Goal: Contribute content: Contribute content

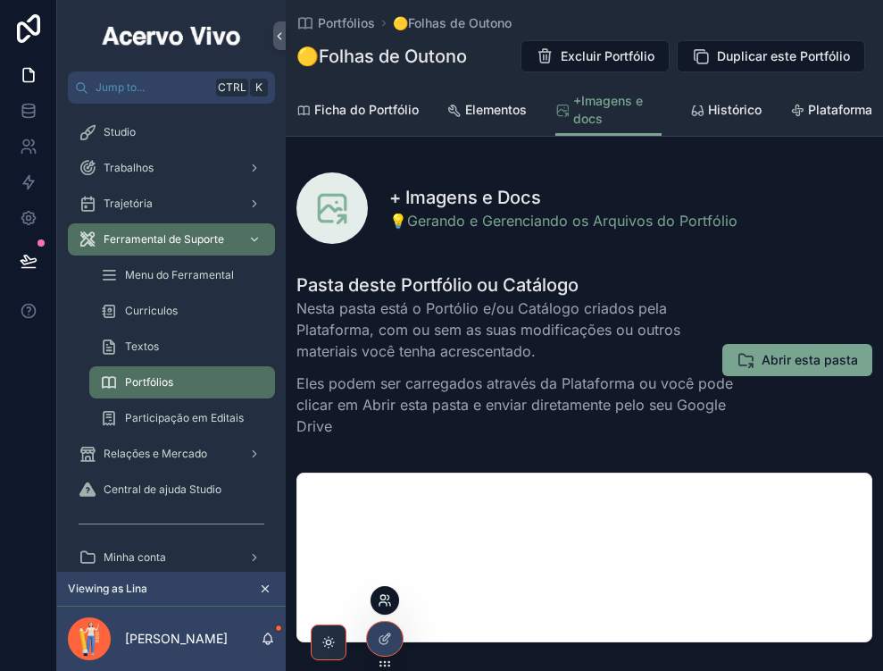
click at [385, 601] on icon at bounding box center [385, 600] width 14 height 14
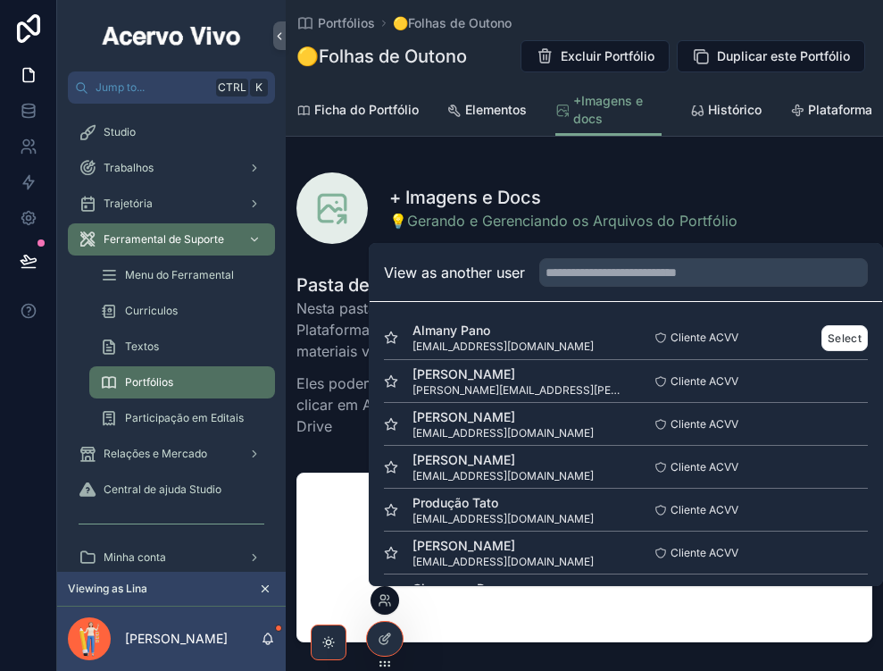
click at [523, 326] on span "Almany Pano" at bounding box center [503, 330] width 181 height 18
click at [838, 340] on button "Select" at bounding box center [844, 338] width 46 height 26
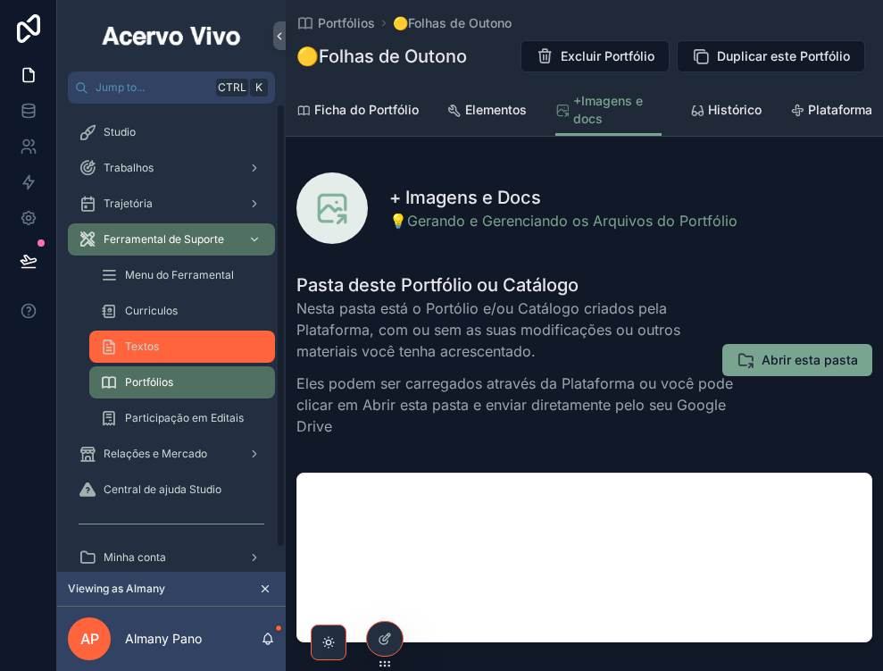
click at [203, 349] on div "Textos" at bounding box center [182, 346] width 164 height 29
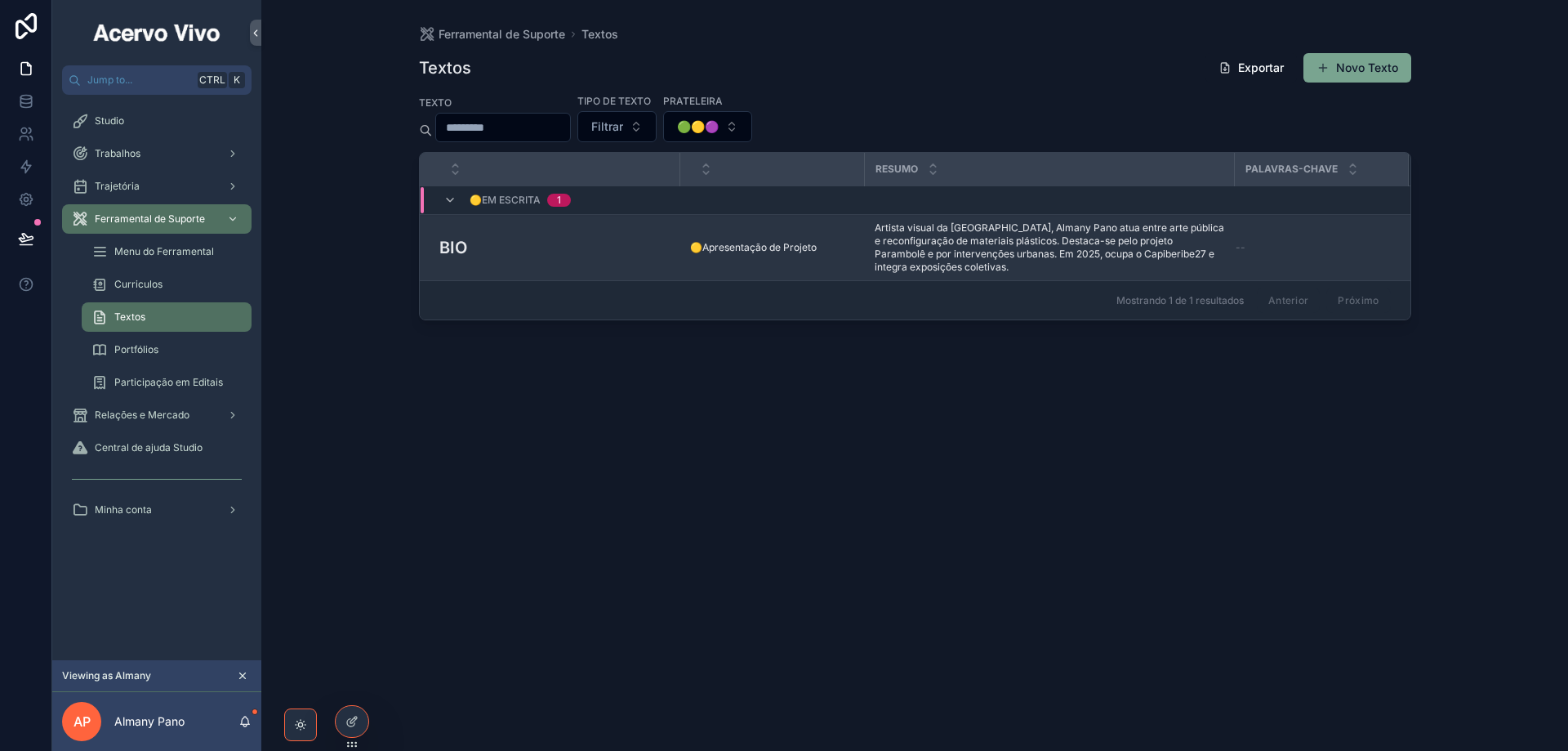
click at [513, 248] on div "BIO BIO" at bounding box center [554, 247] width 231 height 25
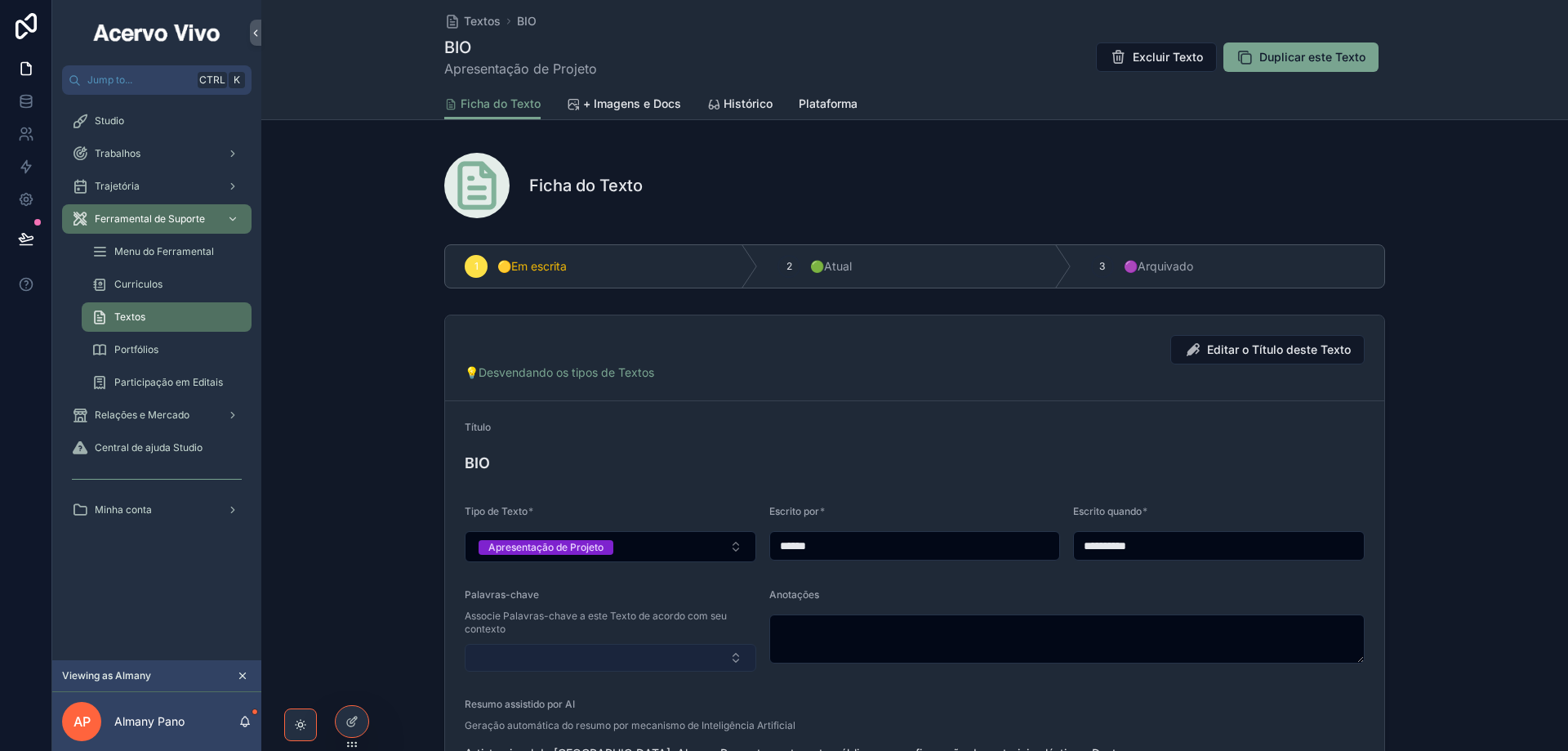
click at [647, 613] on button "Select Button" at bounding box center [610, 658] width 292 height 27
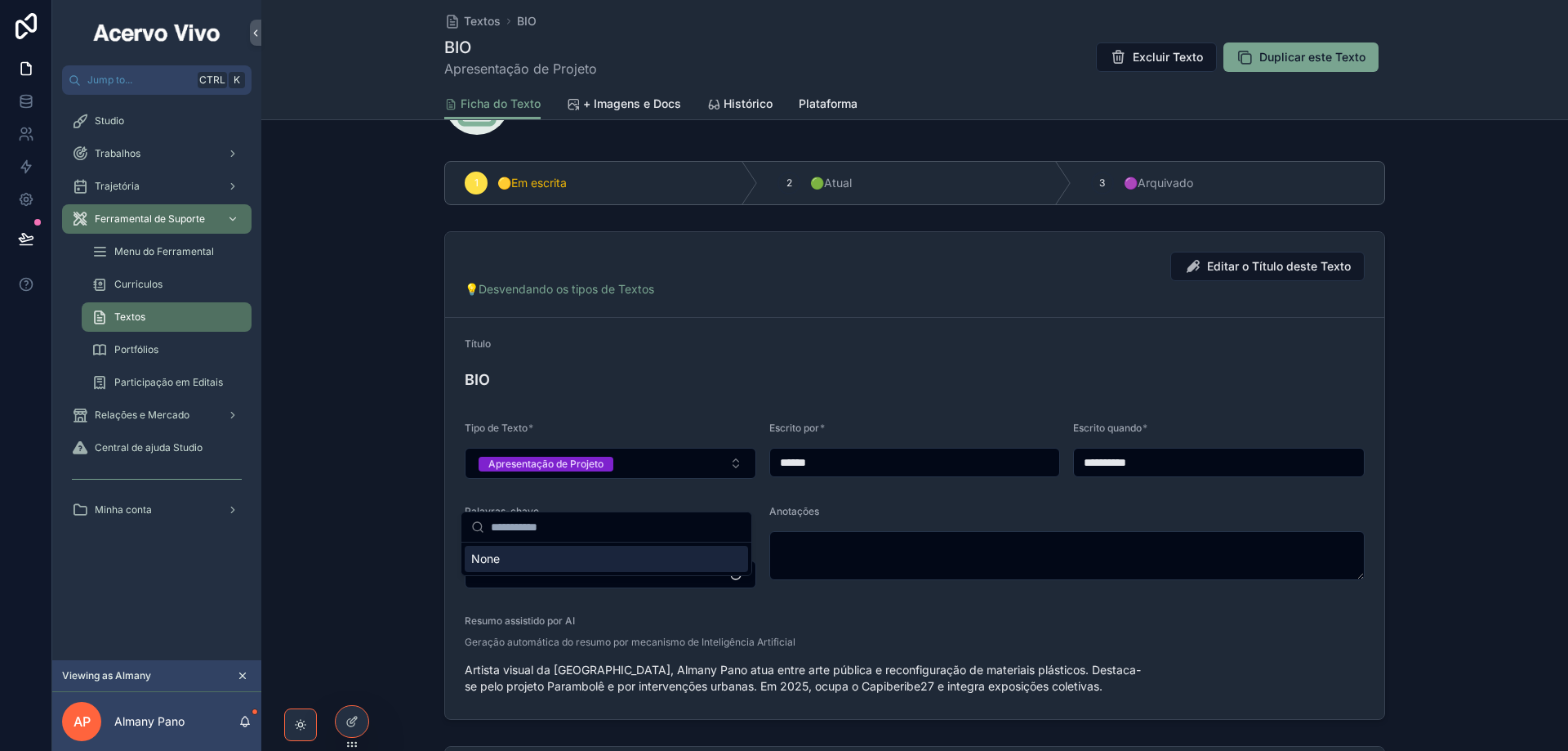
scroll to position [164, 0]
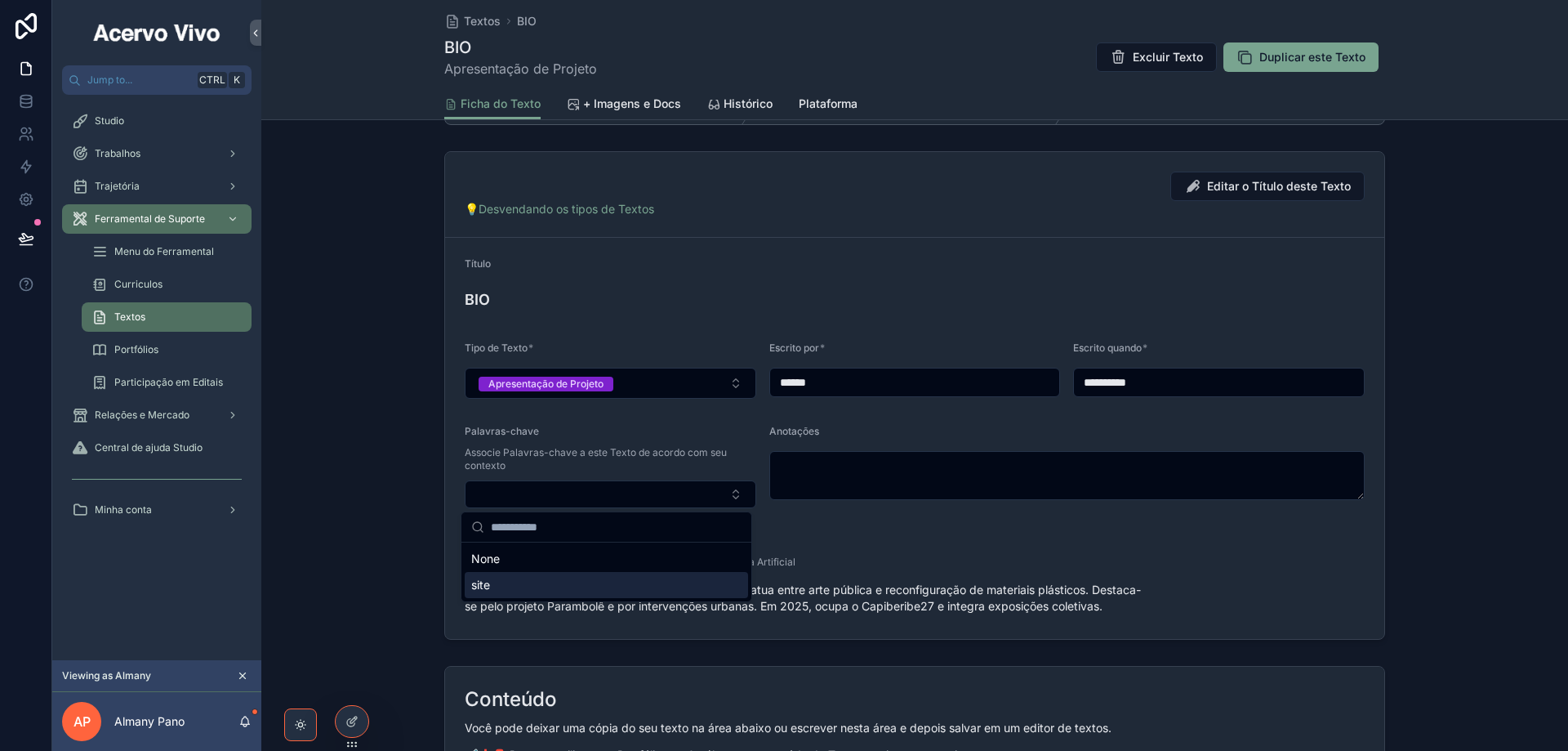
click at [580, 582] on div "site" at bounding box center [607, 585] width 284 height 27
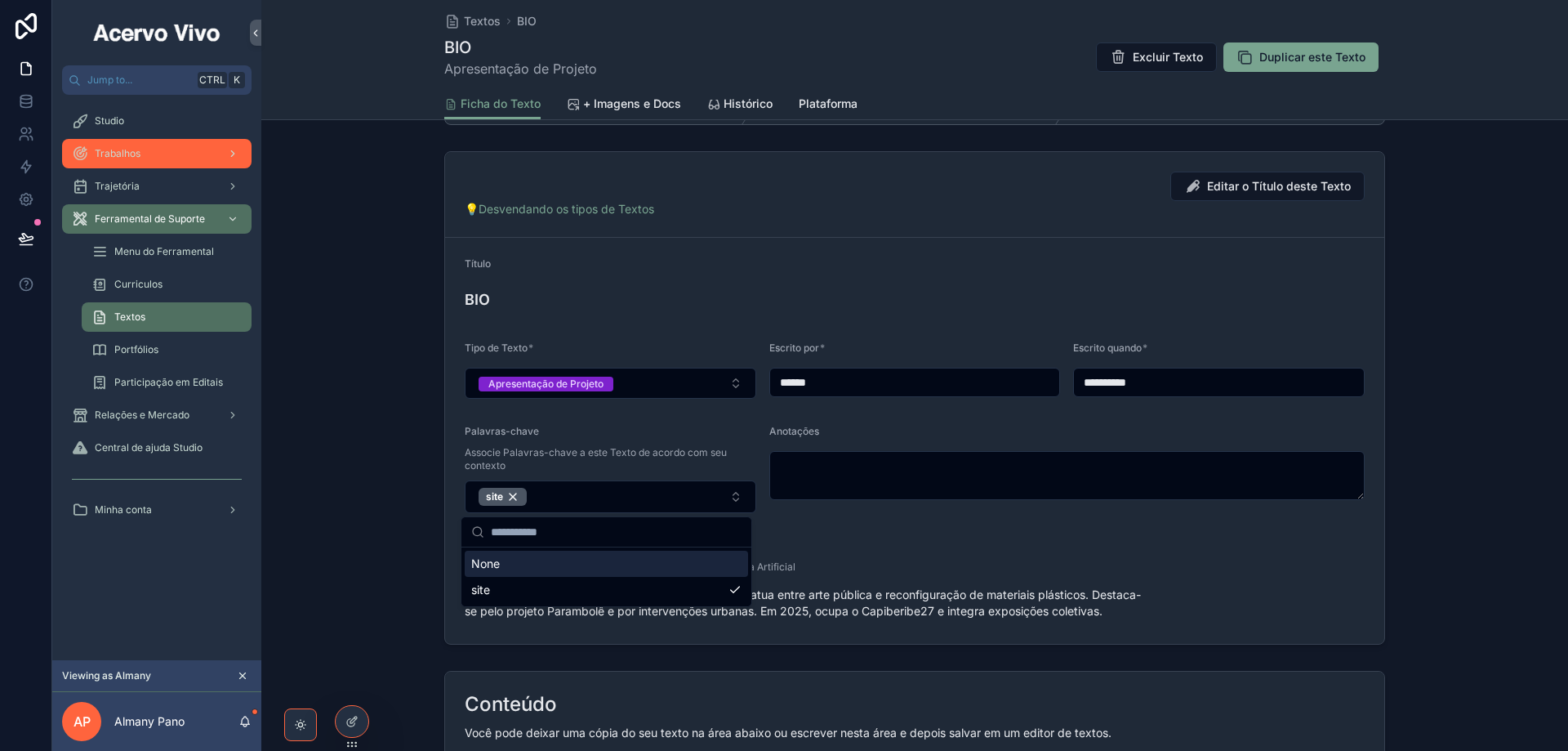
click at [146, 157] on div "Trabalhos" at bounding box center [157, 154] width 170 height 27
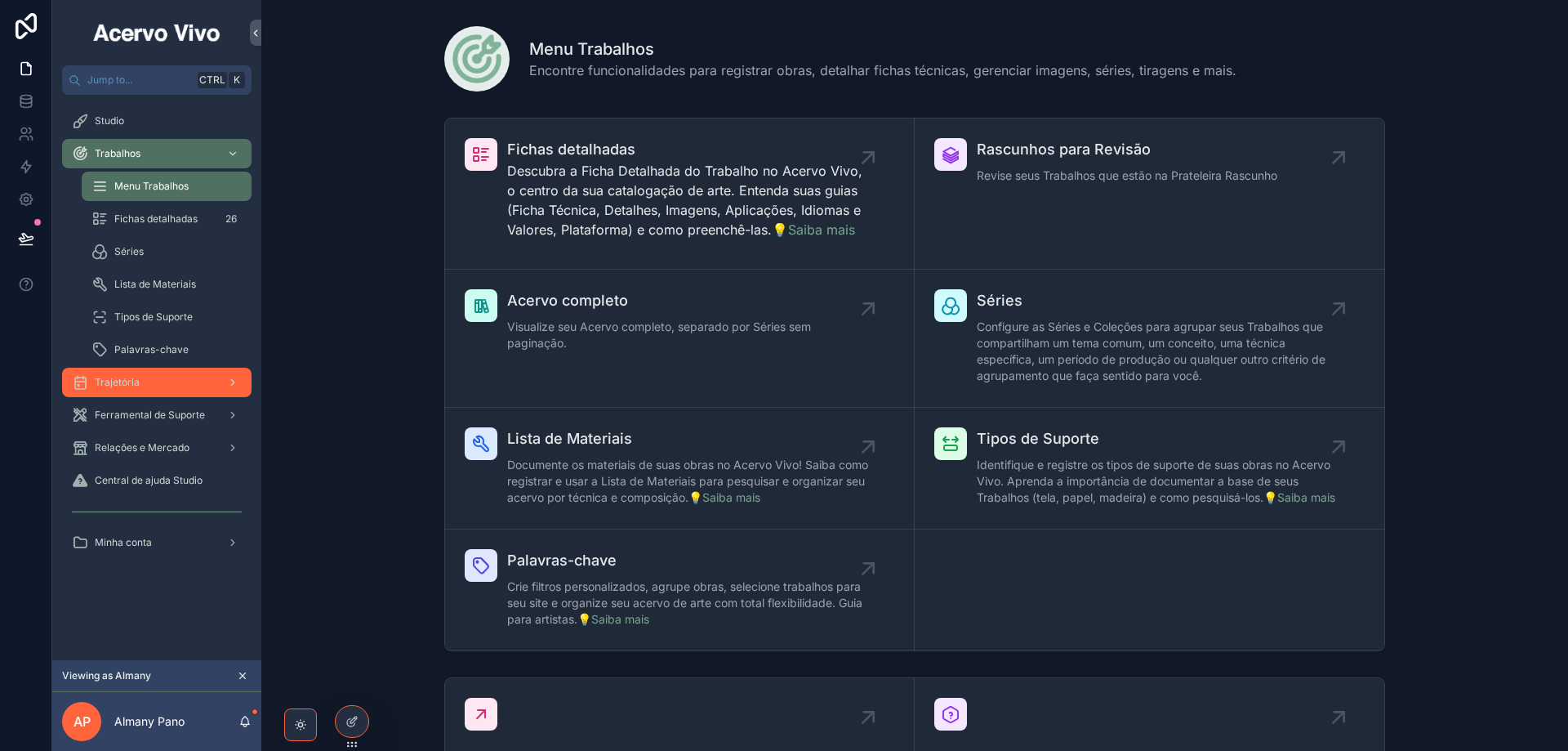
click at [163, 388] on div "Trajetória" at bounding box center [157, 382] width 170 height 27
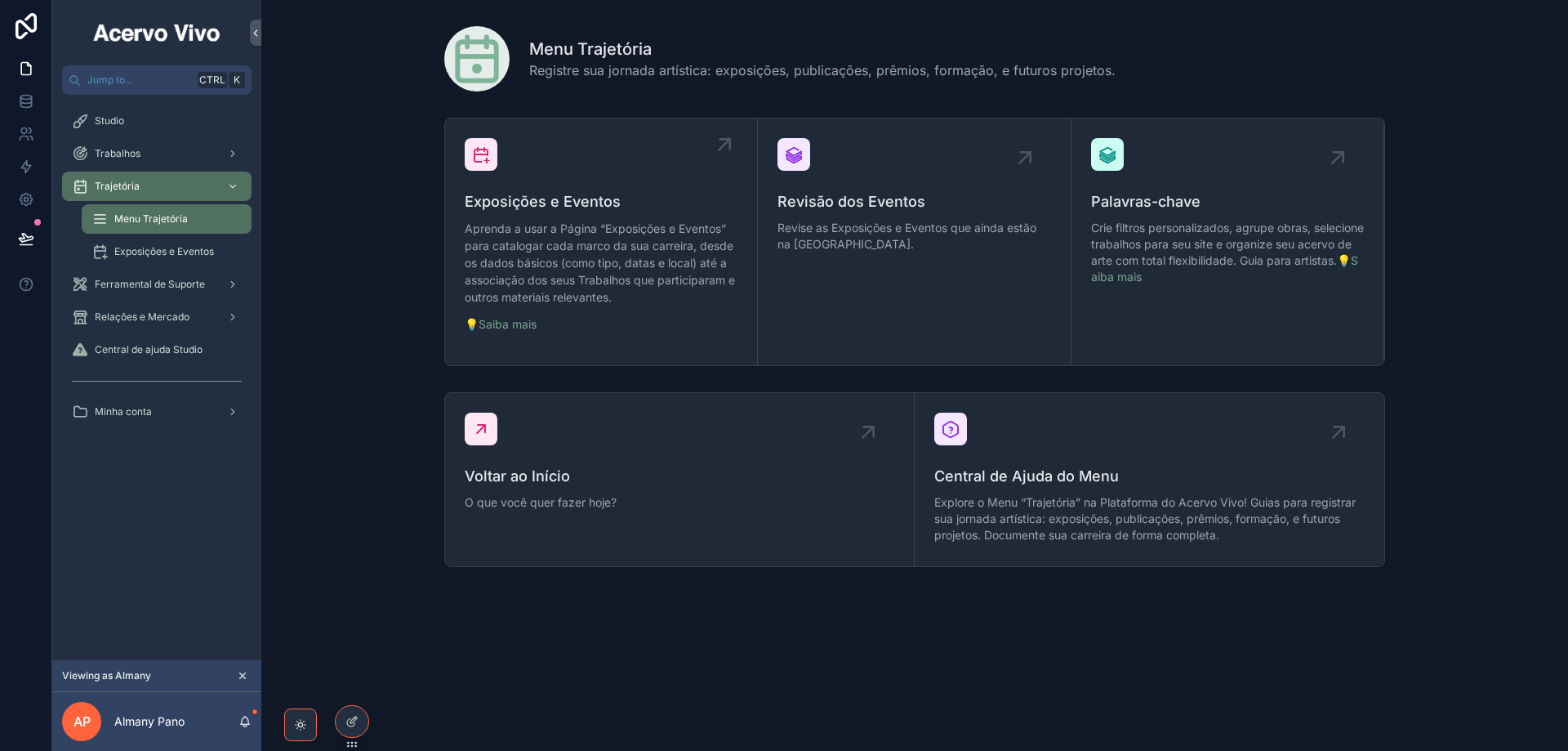
click at [559, 190] on span "Exposições e Eventos" at bounding box center [601, 201] width 273 height 23
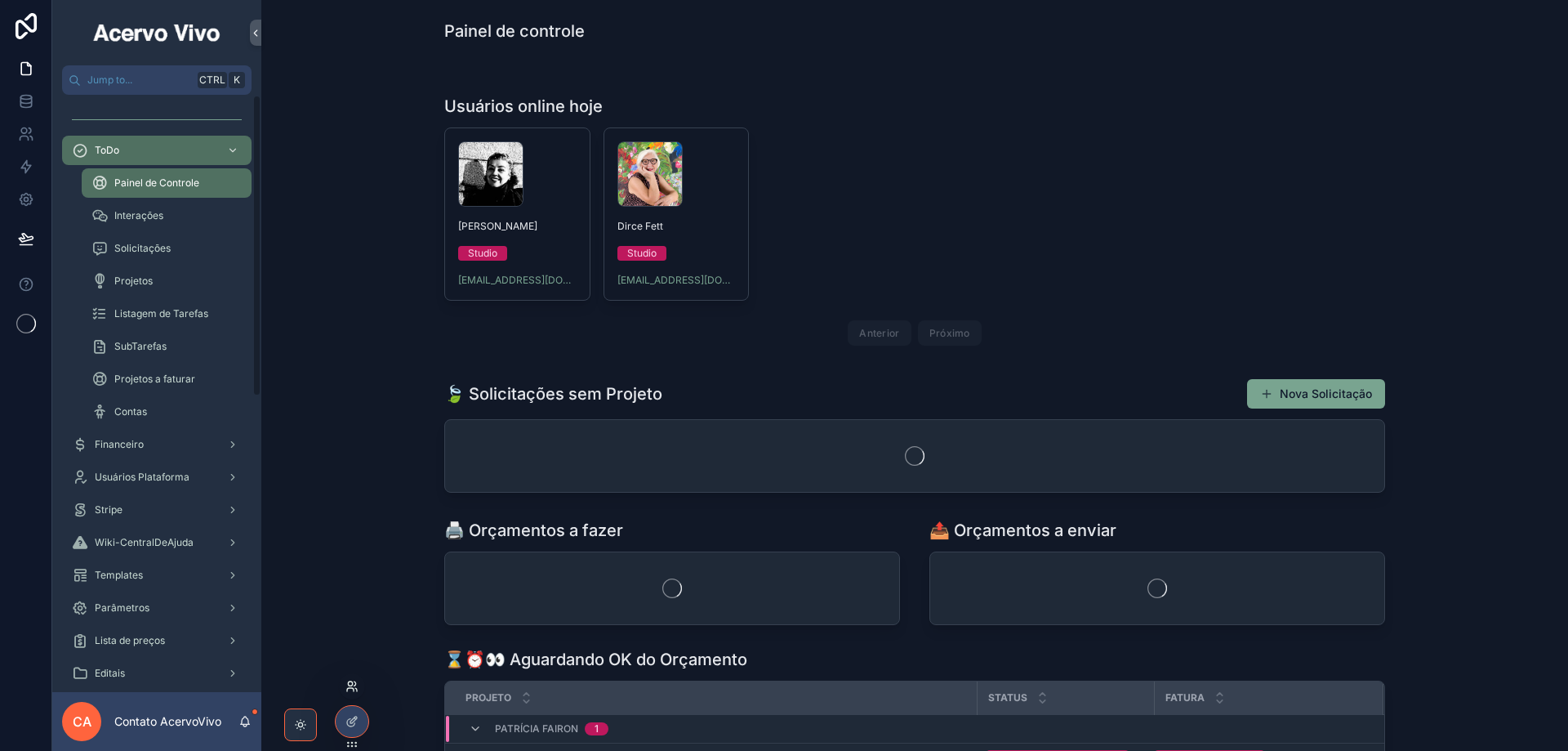
click at [349, 685] on icon at bounding box center [349, 683] width 4 height 4
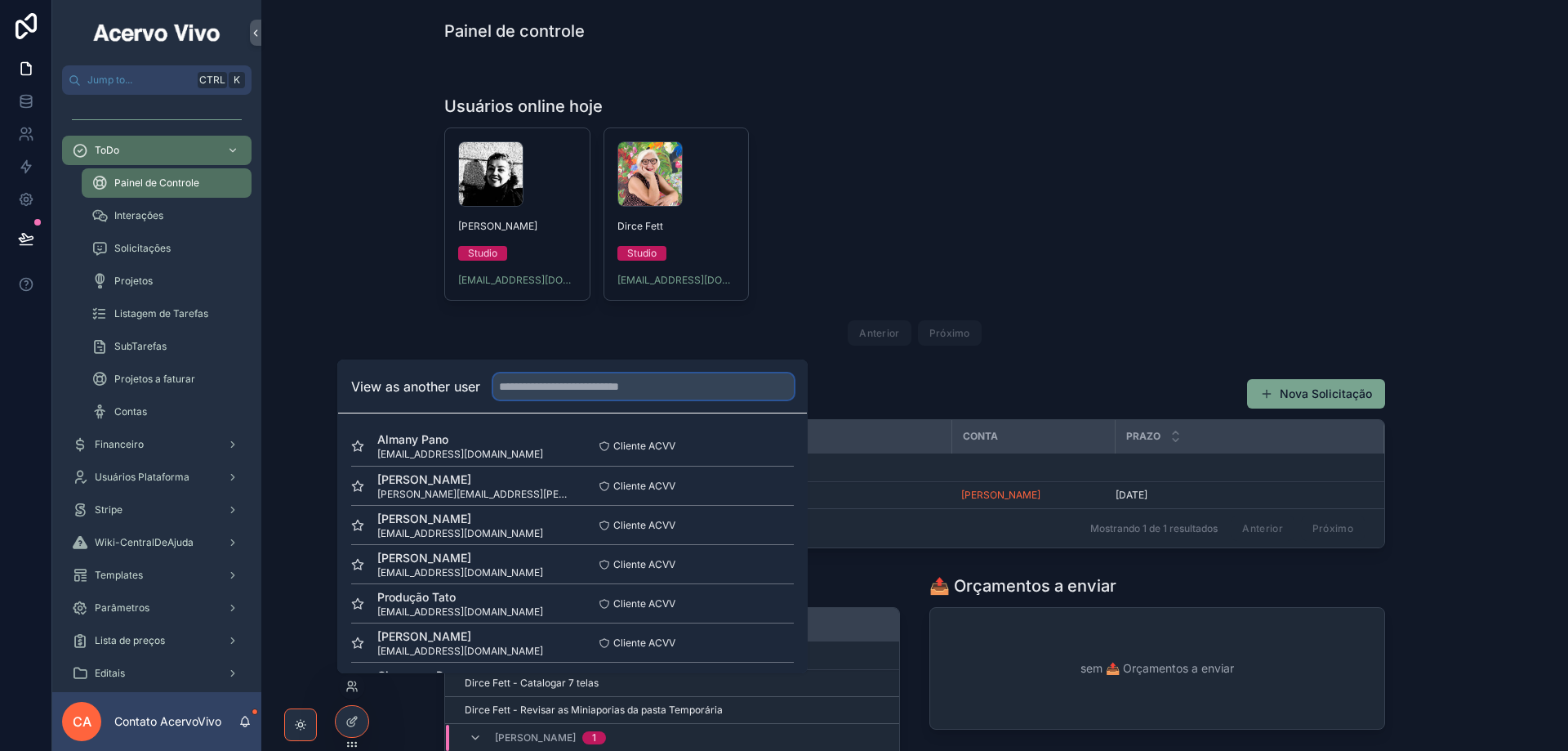
click at [536, 386] on input "text" at bounding box center [643, 386] width 301 height 27
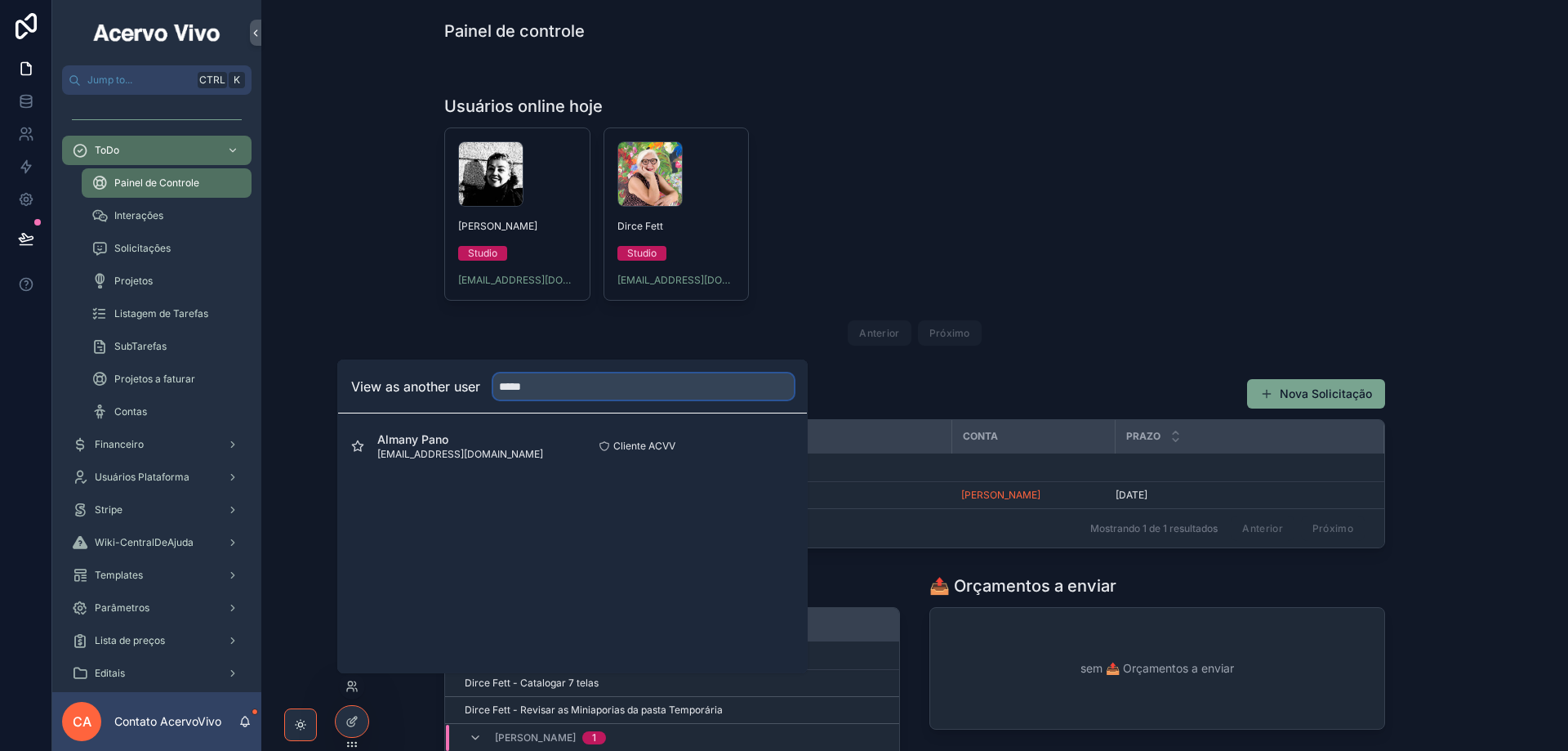
type input "*****"
click at [0, 0] on button "Select" at bounding box center [0, 0] width 0 height 0
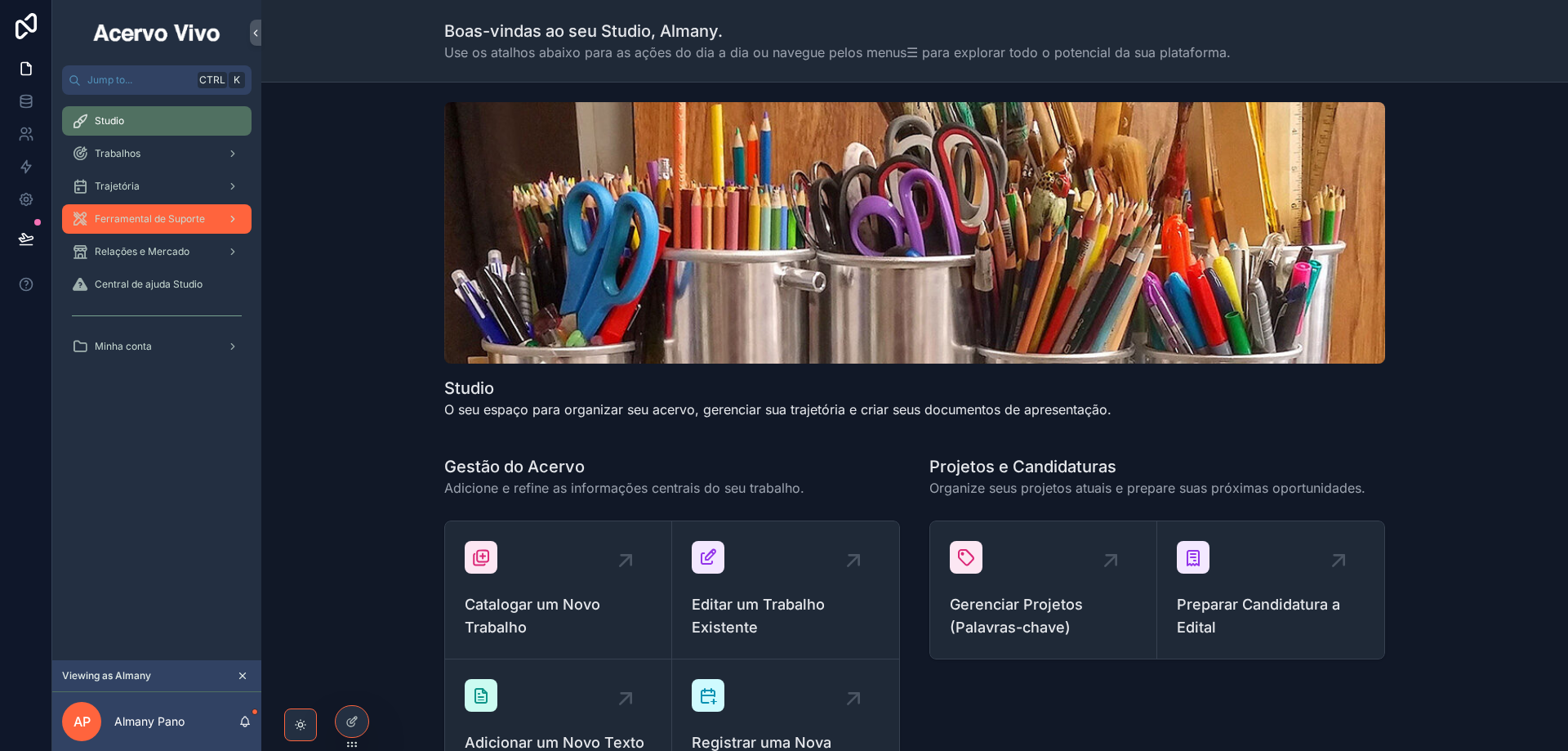
click at [149, 208] on div "Ferramental de Suporte" at bounding box center [157, 219] width 170 height 27
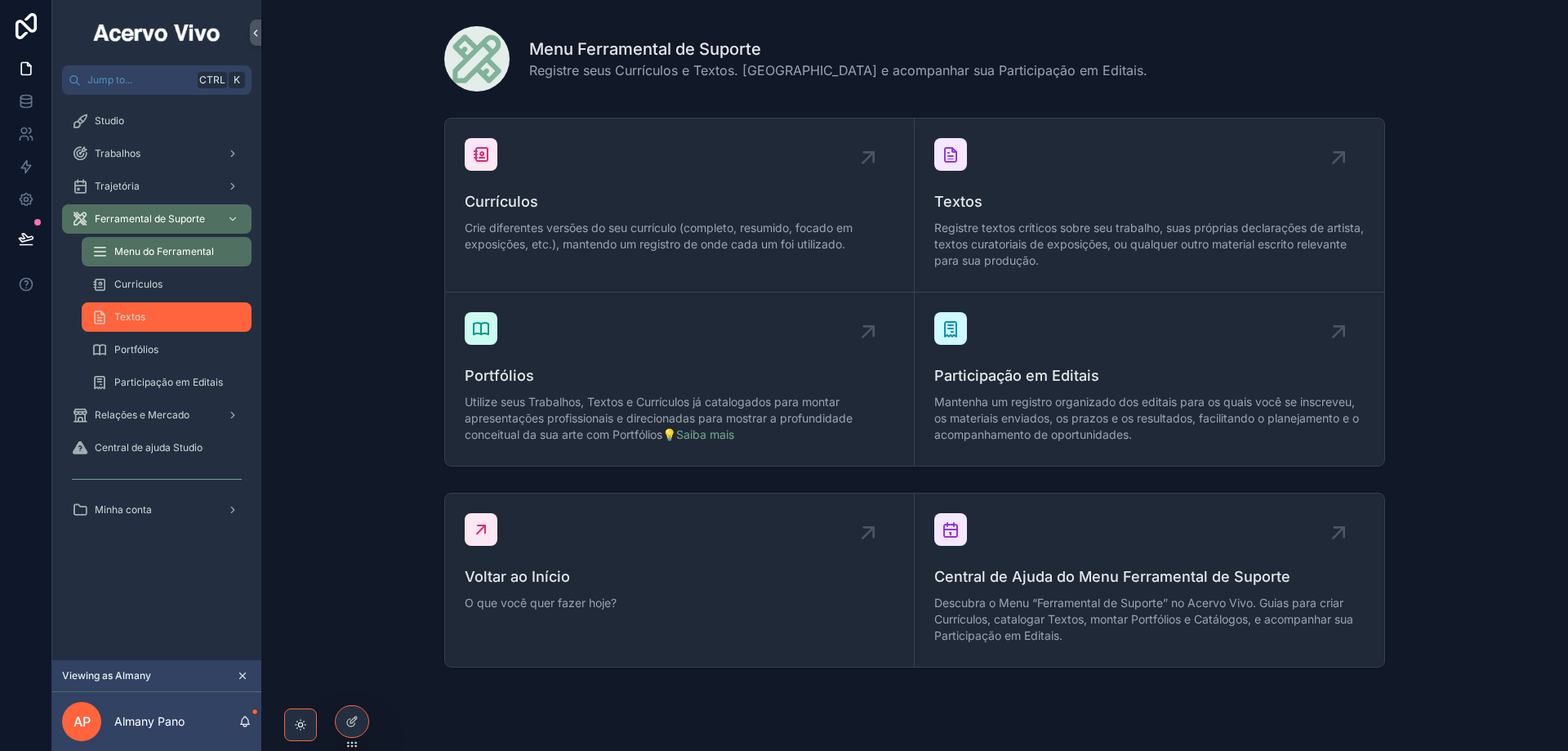
click at [170, 325] on div "Textos" at bounding box center [166, 316] width 150 height 27
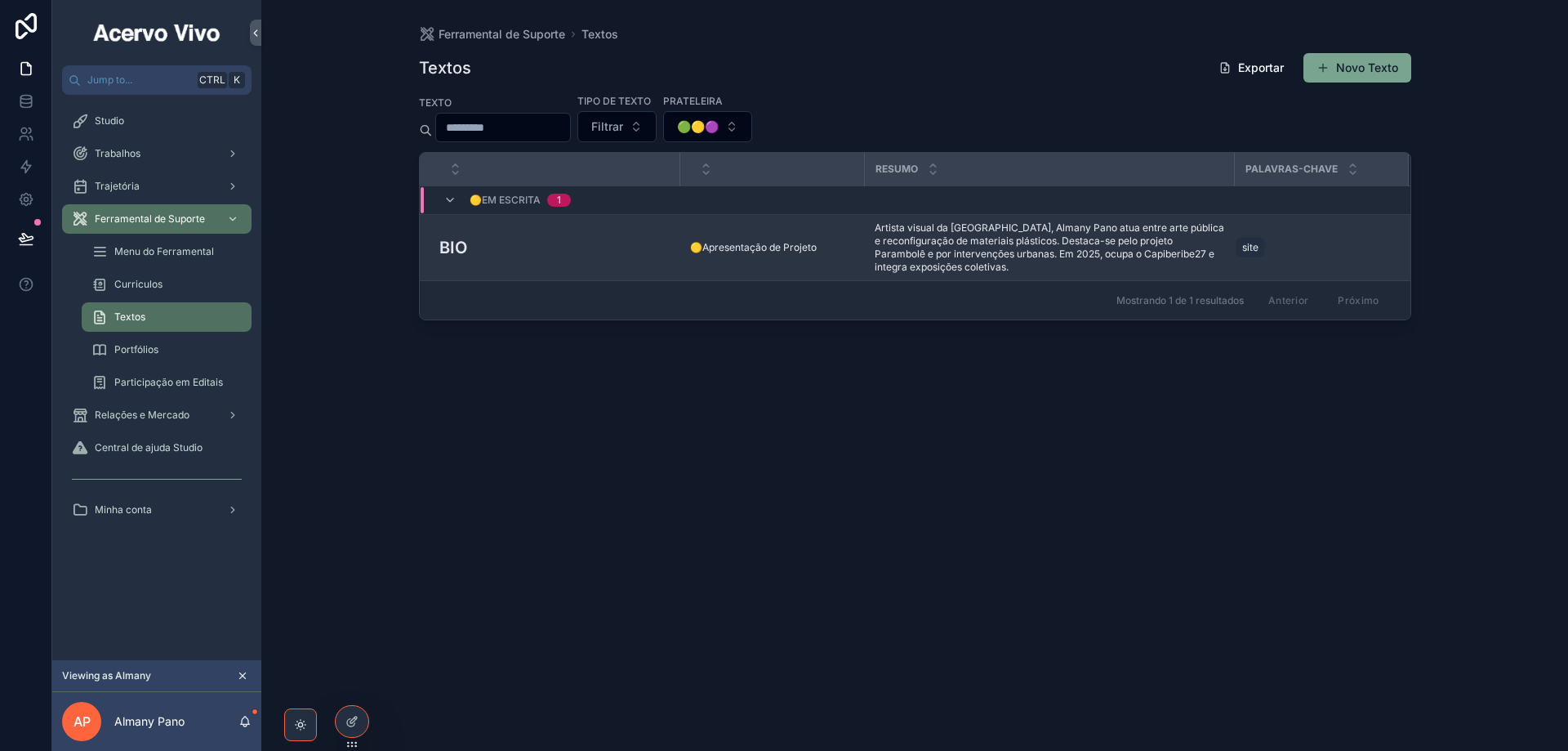
click at [519, 247] on div "BIO BIO" at bounding box center [554, 247] width 231 height 25
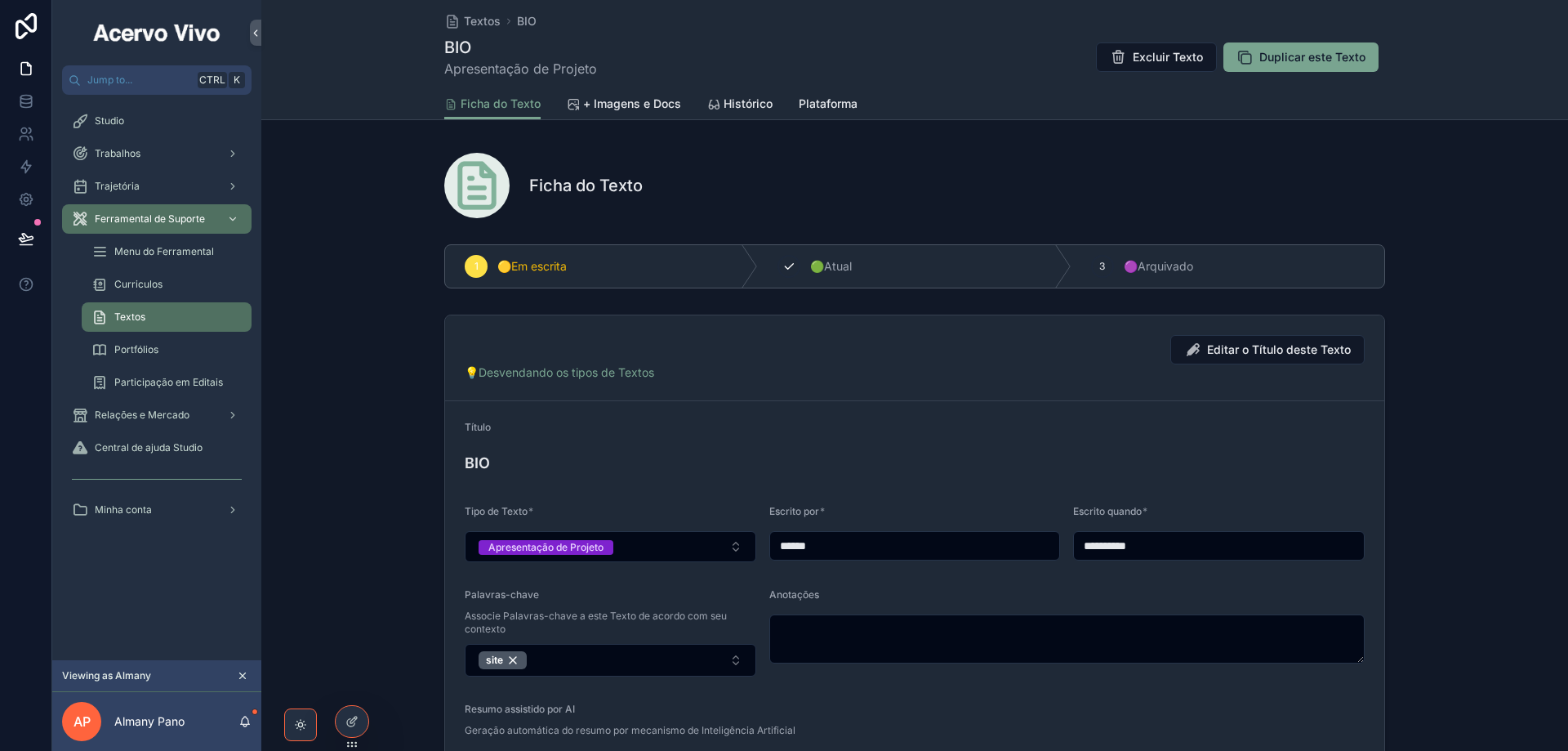
click at [837, 273] on span "🟢Atual" at bounding box center [832, 266] width 42 height 16
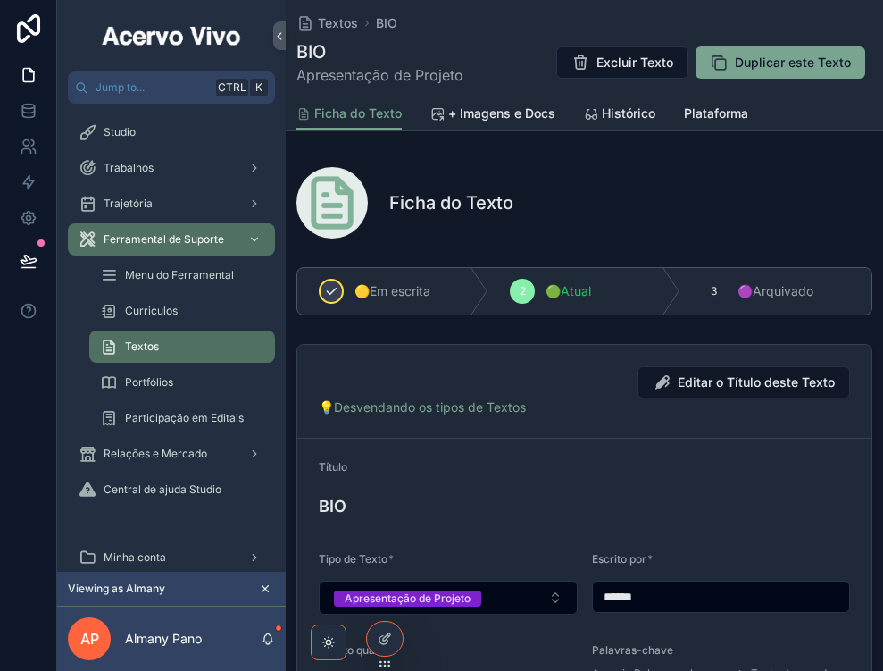
click at [330, 288] on icon "scrollable content" at bounding box center [331, 291] width 14 height 14
click at [169, 348] on div "Textos" at bounding box center [182, 346] width 164 height 29
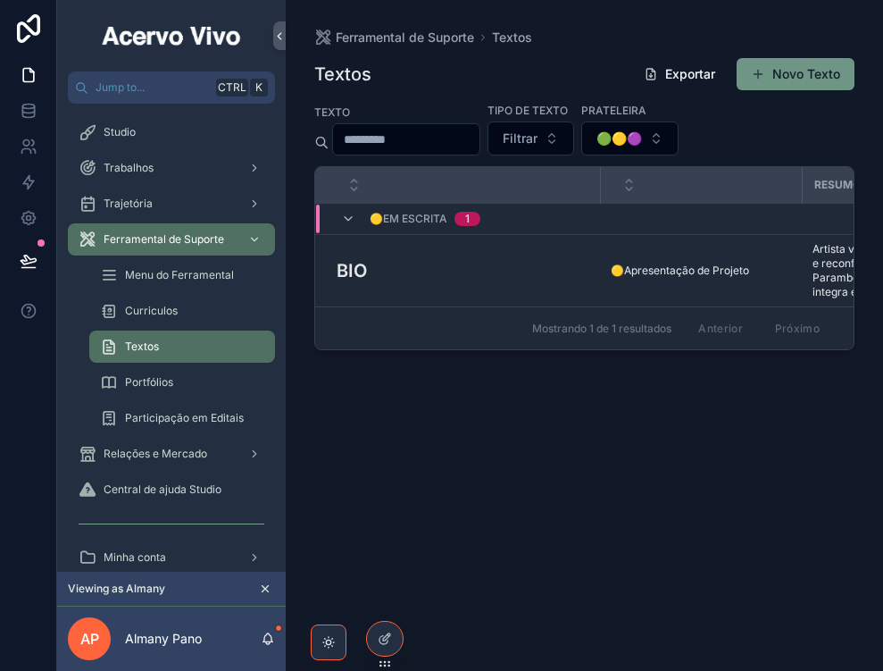
click at [796, 75] on button "Novo Texto" at bounding box center [796, 74] width 118 height 32
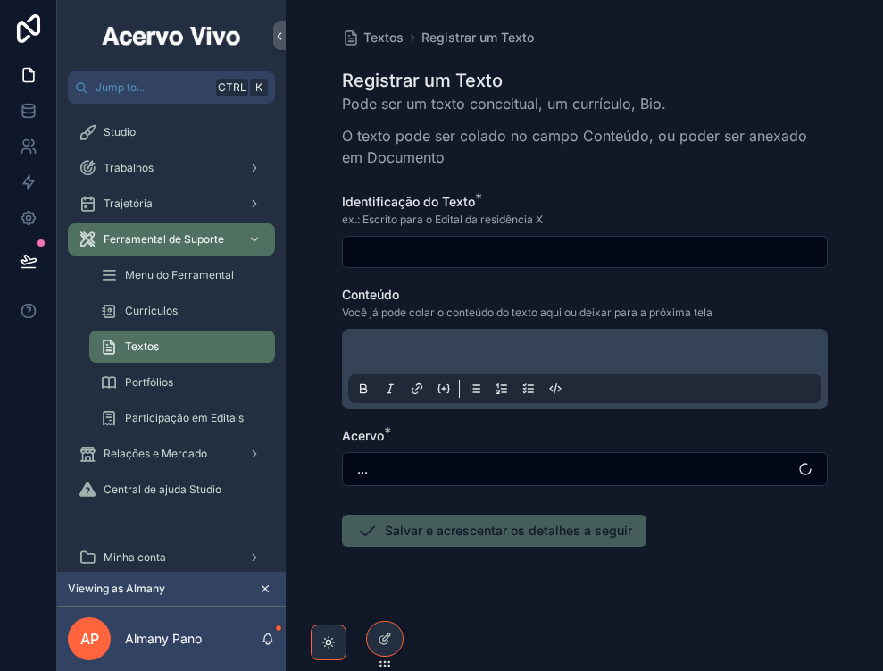
click at [447, 246] on input "scrollable content" at bounding box center [585, 251] width 484 height 25
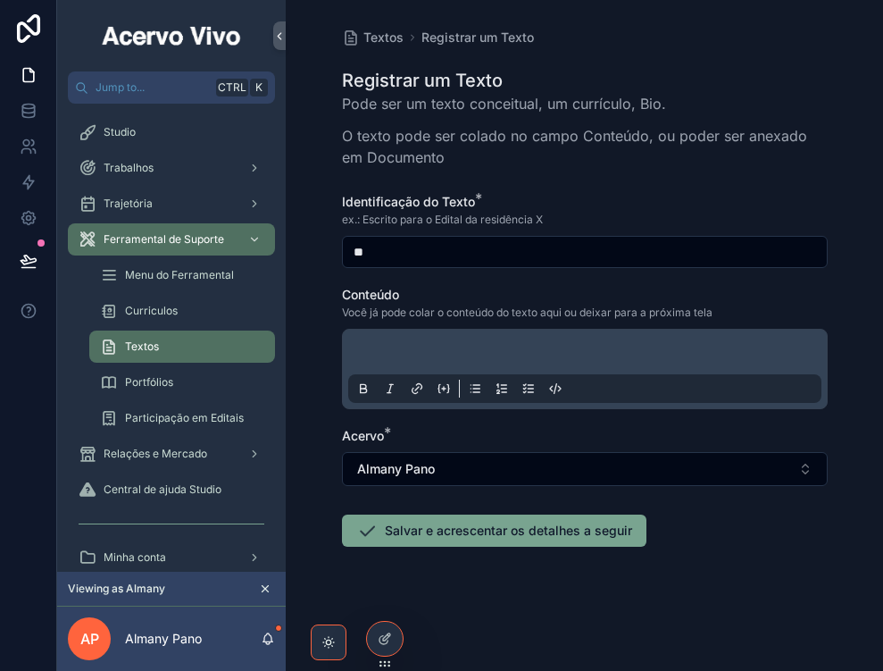
type input "*"
type input "**********"
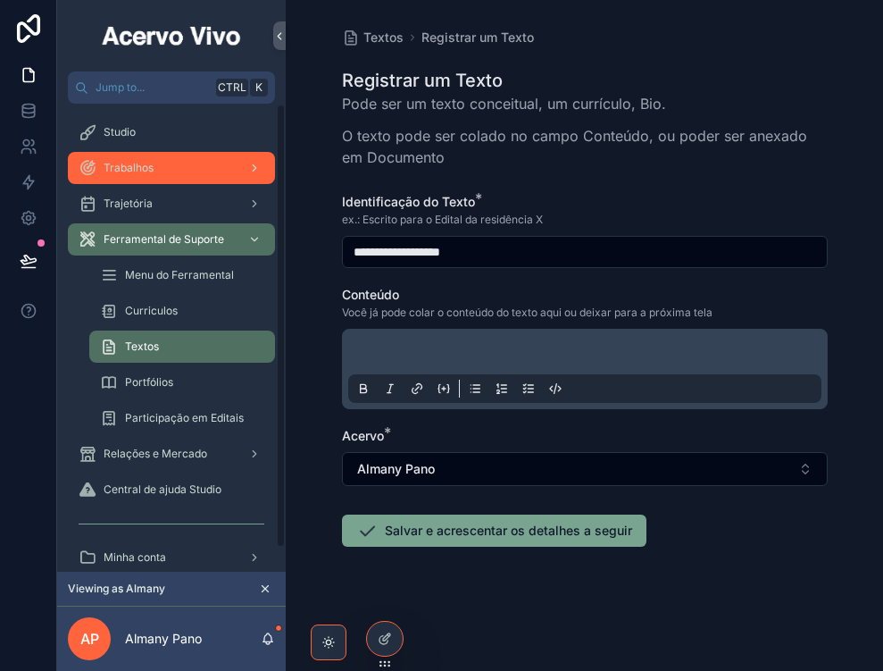
click at [139, 167] on span "Trabalhos" at bounding box center [129, 168] width 50 height 14
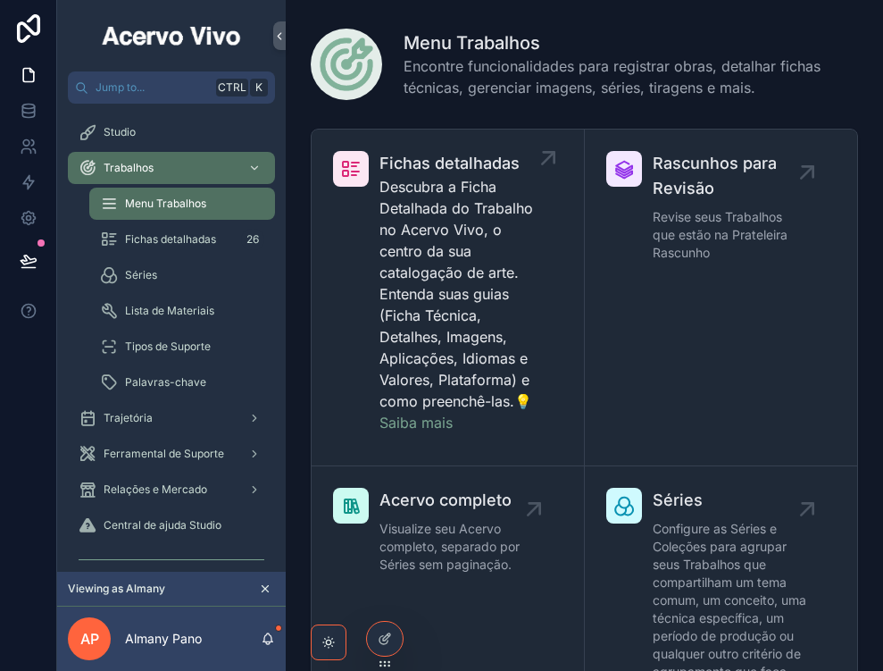
click at [477, 303] on p "Descubra a Ficha Detalhada do Trabalho no Acervo Vivo, o centro da sua cataloga…" at bounding box center [456, 304] width 154 height 257
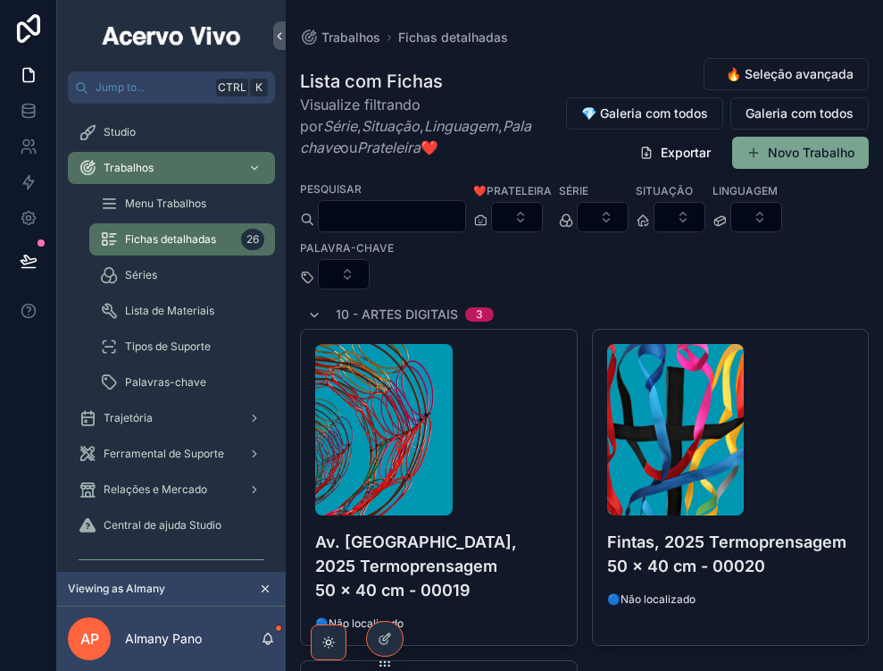
click at [689, 143] on button "Exportar" at bounding box center [675, 153] width 100 height 32
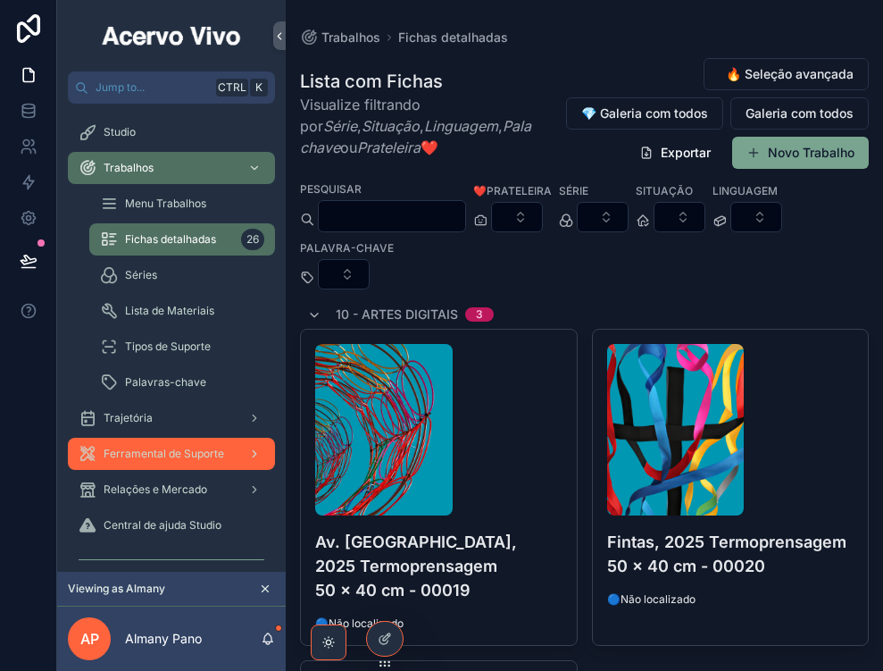
click at [185, 459] on span "Ferramental de Suporte" at bounding box center [164, 453] width 121 height 14
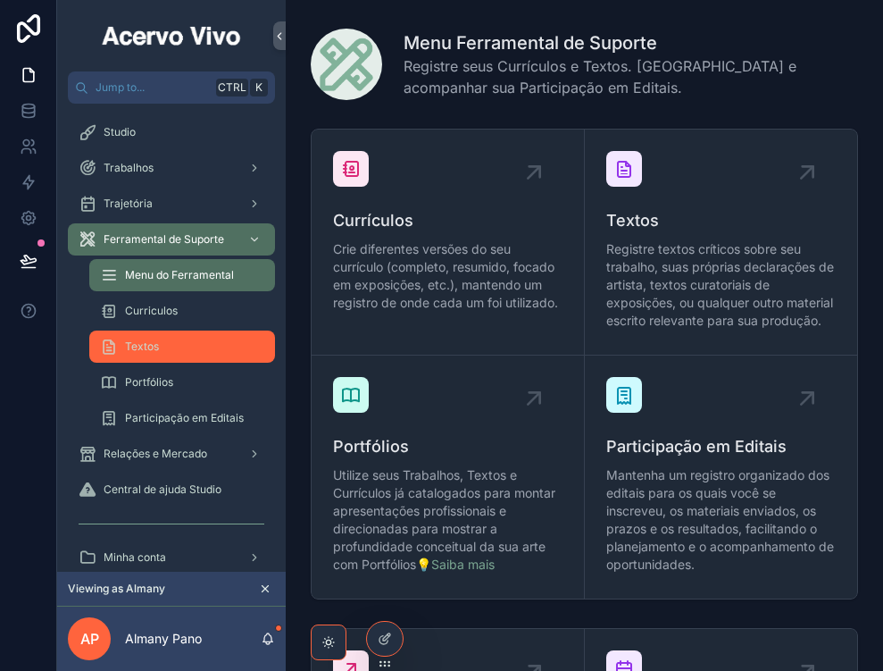
click at [195, 344] on div "Textos" at bounding box center [182, 346] width 164 height 29
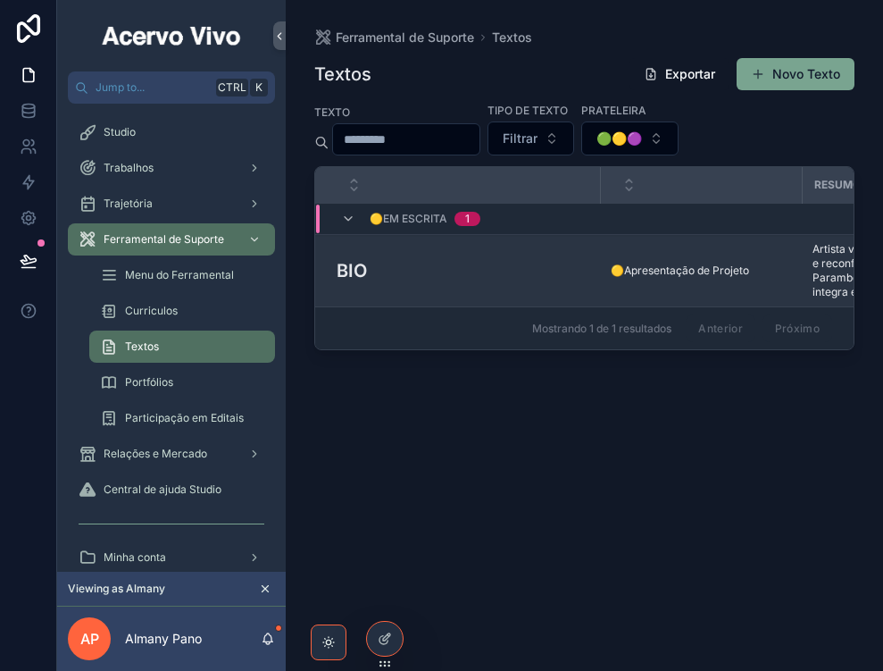
click at [418, 265] on div "BIO BIO" at bounding box center [463, 270] width 253 height 27
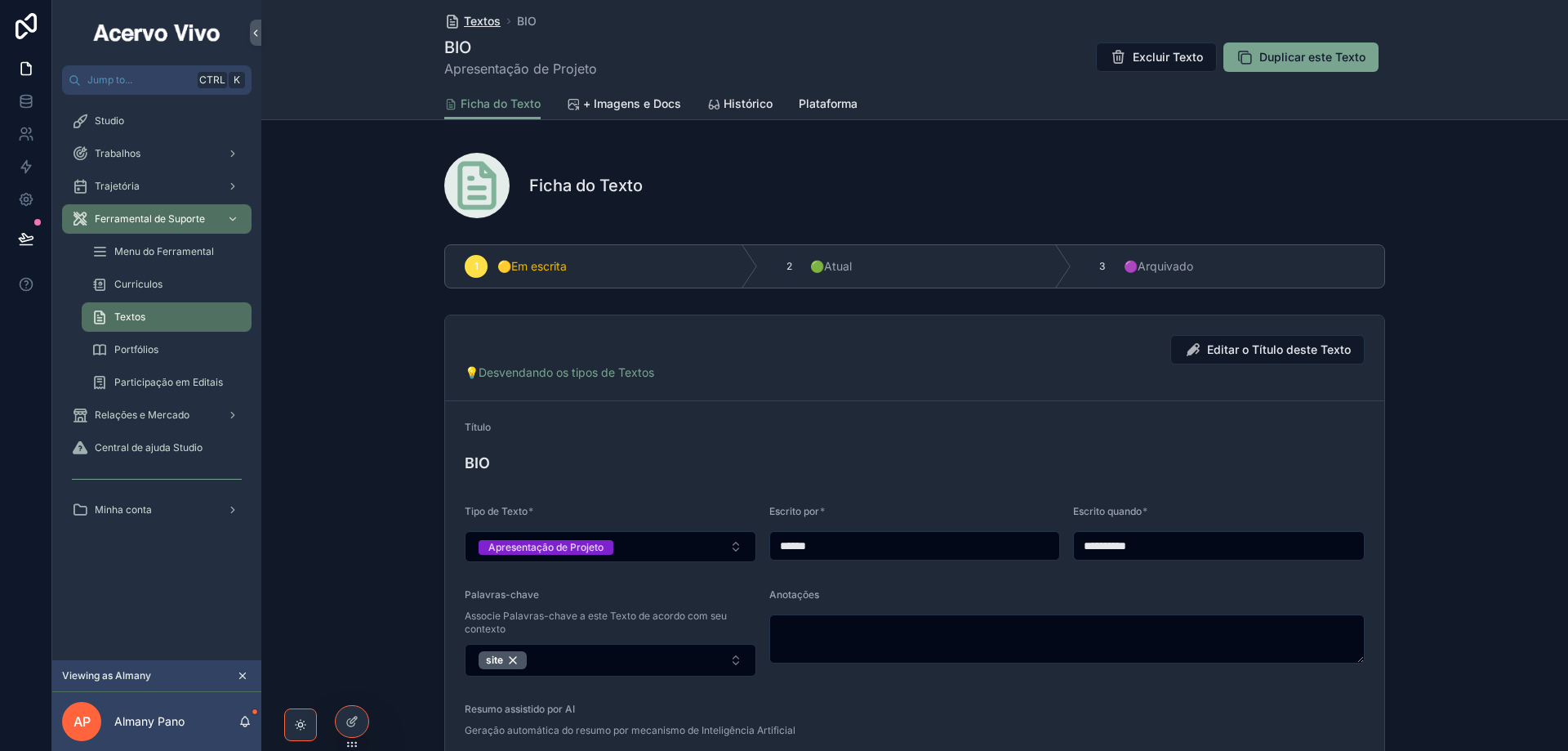
click at [469, 20] on span "Textos" at bounding box center [482, 21] width 37 height 16
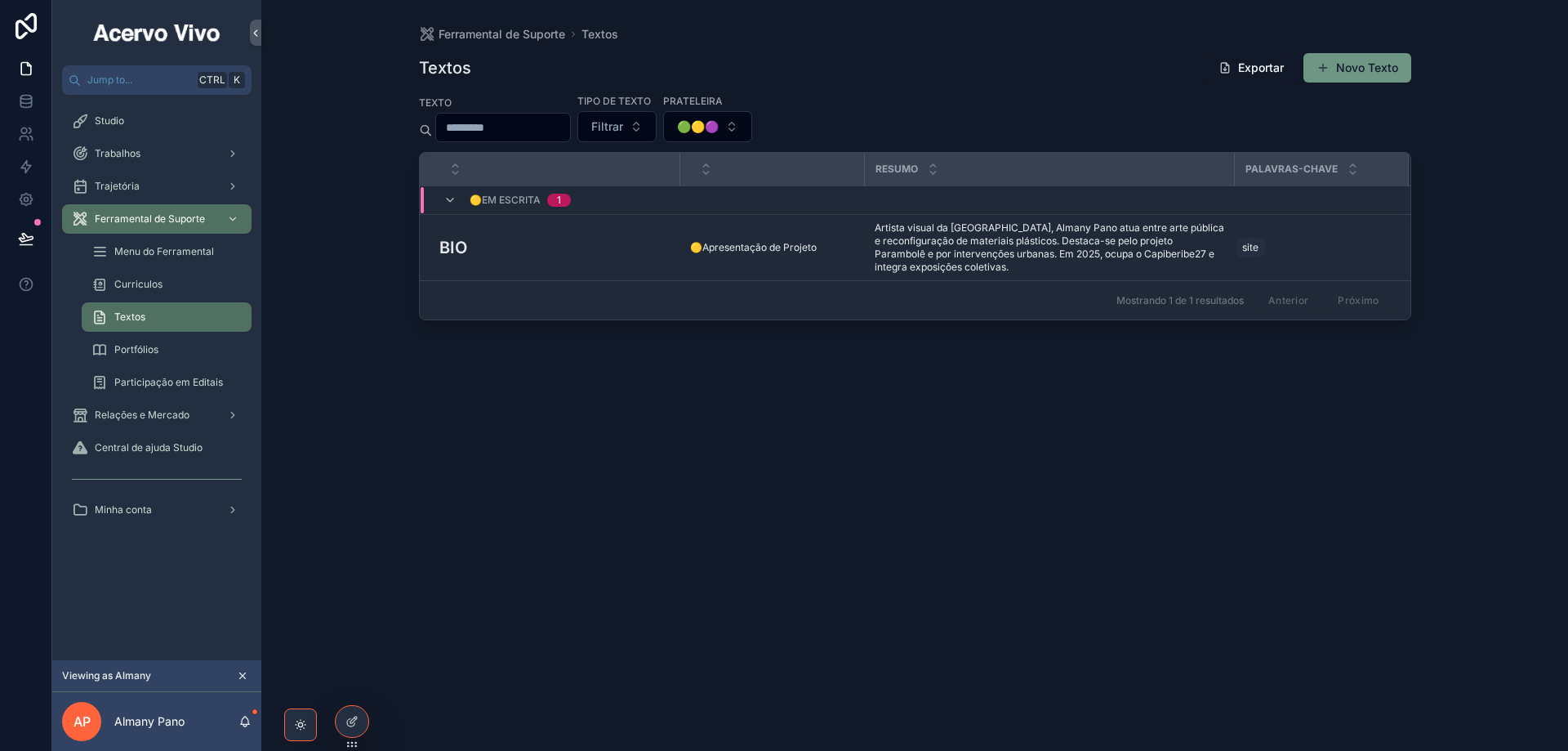
click at [1351, 71] on button "Novo Texto" at bounding box center [1358, 68] width 108 height 29
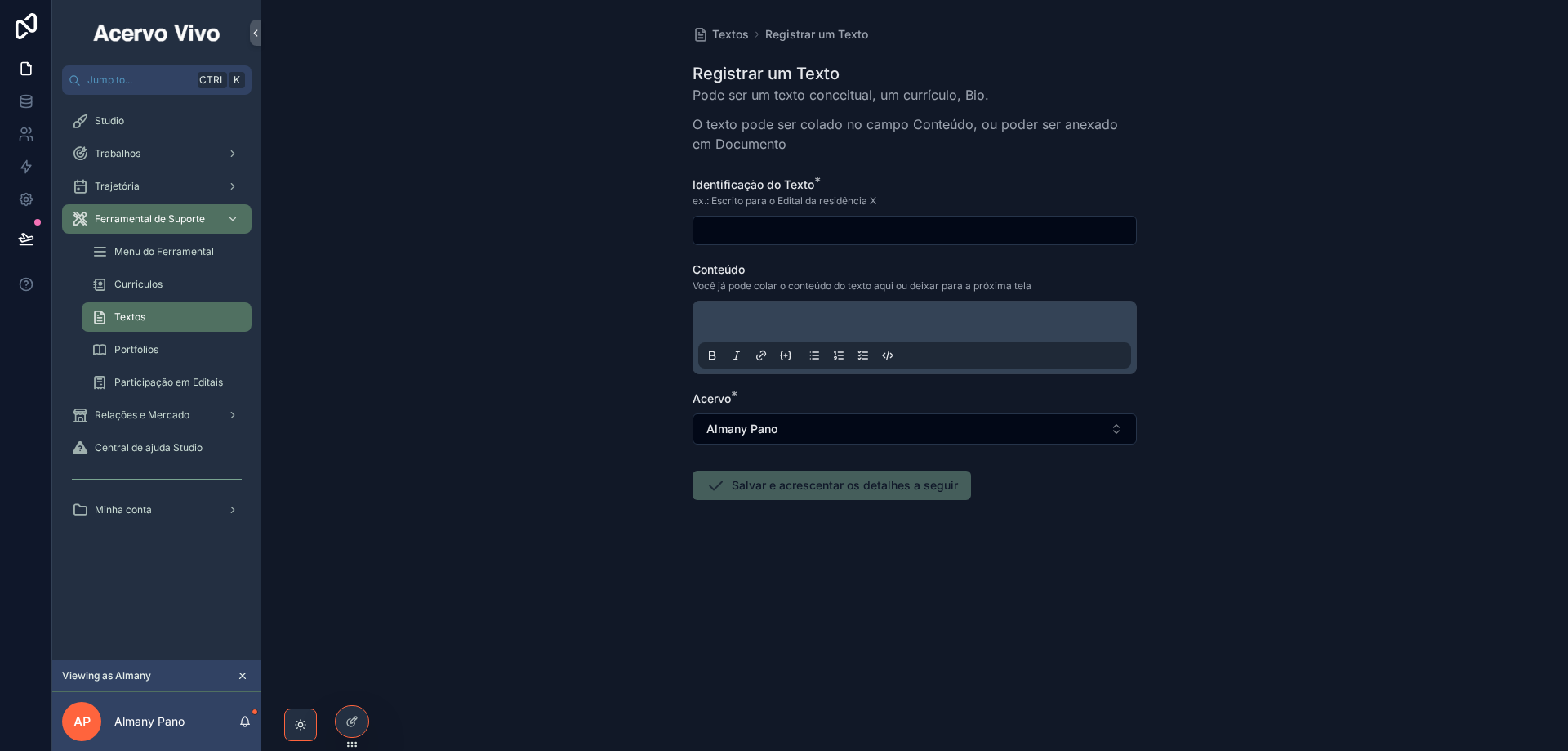
drag, startPoint x: 886, startPoint y: 226, endPoint x: 896, endPoint y: 231, distance: 11.2
click at [889, 226] on input "scrollable content" at bounding box center [915, 230] width 443 height 23
type input "**********"
click at [781, 488] on button "Salvar e acrescentar os detalhes a seguir" at bounding box center [832, 485] width 278 height 29
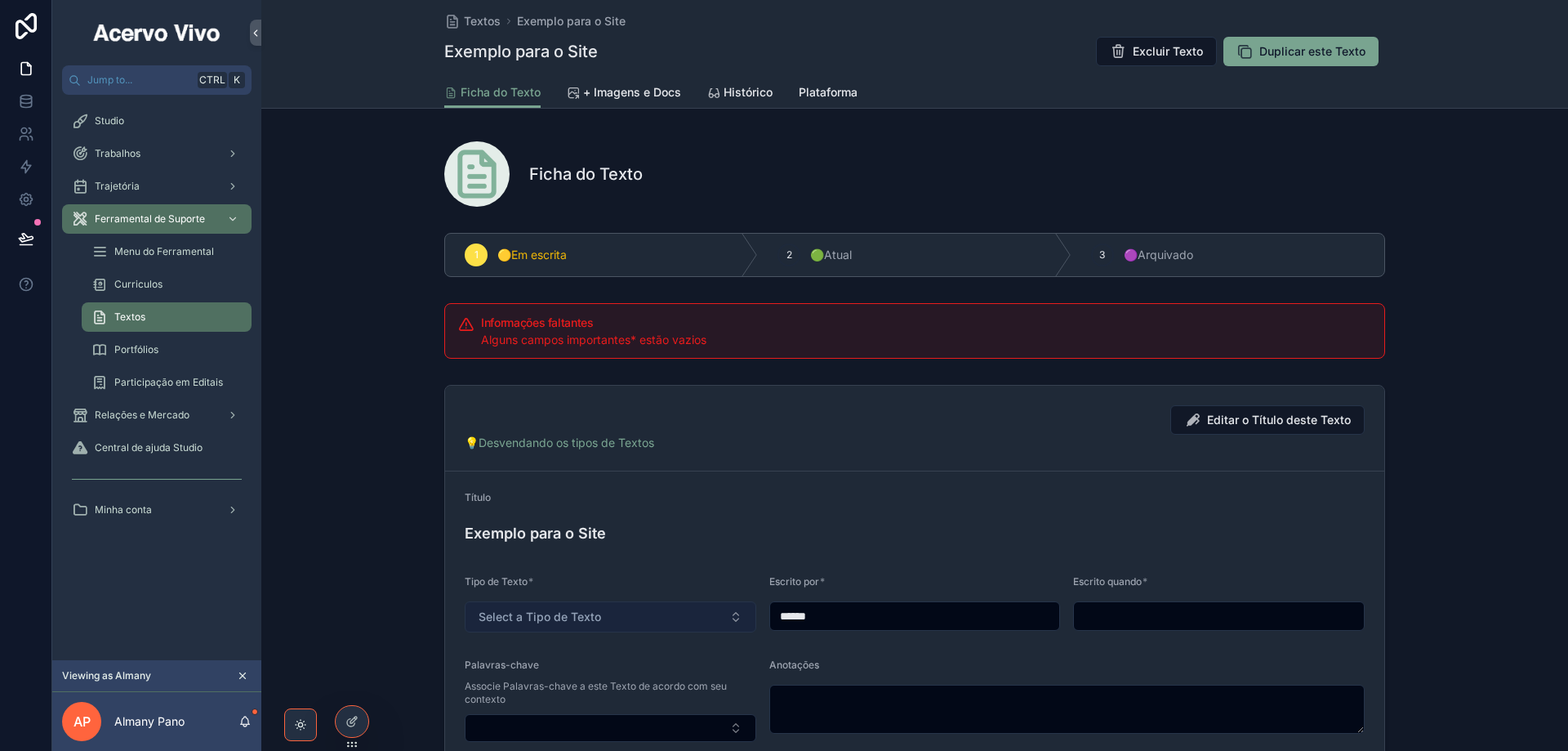
click at [541, 619] on span "Select a Tipo de Texto" at bounding box center [540, 617] width 123 height 16
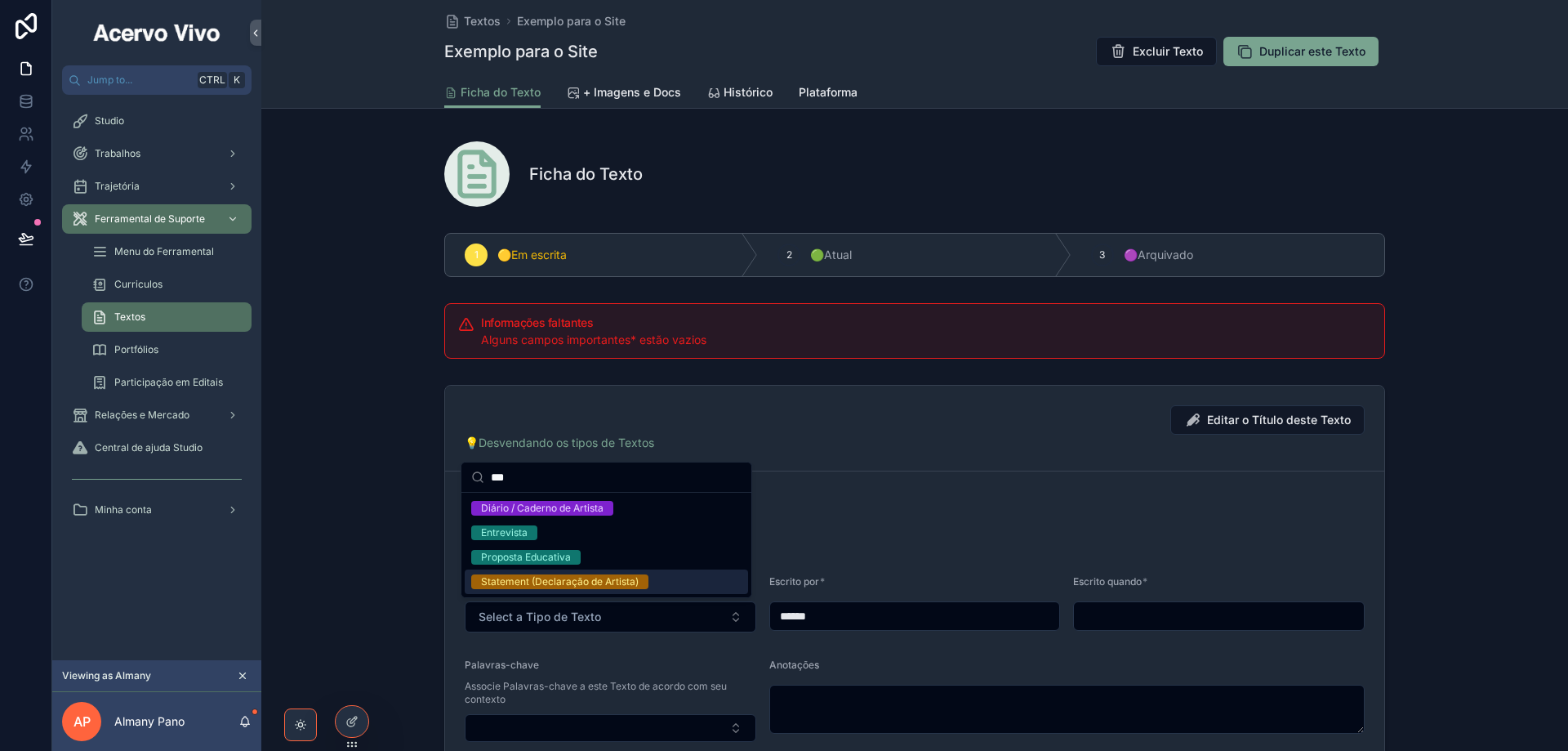
type input "***"
click at [579, 584] on div "Statement (Declaração de Artista)" at bounding box center [560, 582] width 157 height 15
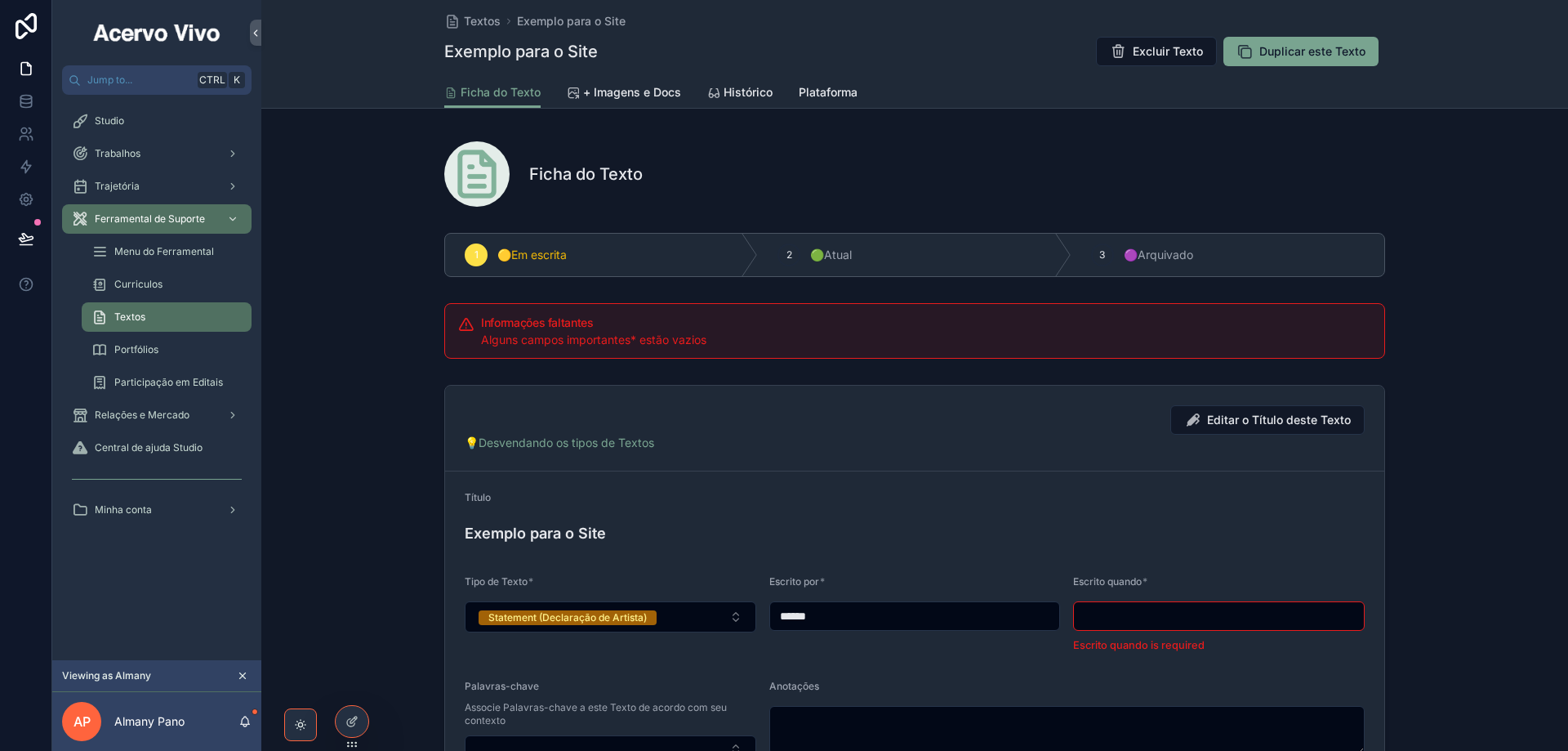
click at [1122, 611] on input "scrollable content" at bounding box center [1219, 616] width 290 height 23
drag, startPoint x: 888, startPoint y: 617, endPoint x: 714, endPoint y: 622, distance: 174.1
click at [721, 617] on form "Título Exemplo para o Site Tipo de Texto * Statement (Declaração de Artista) Es…" at bounding box center [915, 627] width 940 height 311
type input "******"
click at [1178, 615] on input "scrollable content" at bounding box center [1219, 616] width 290 height 23
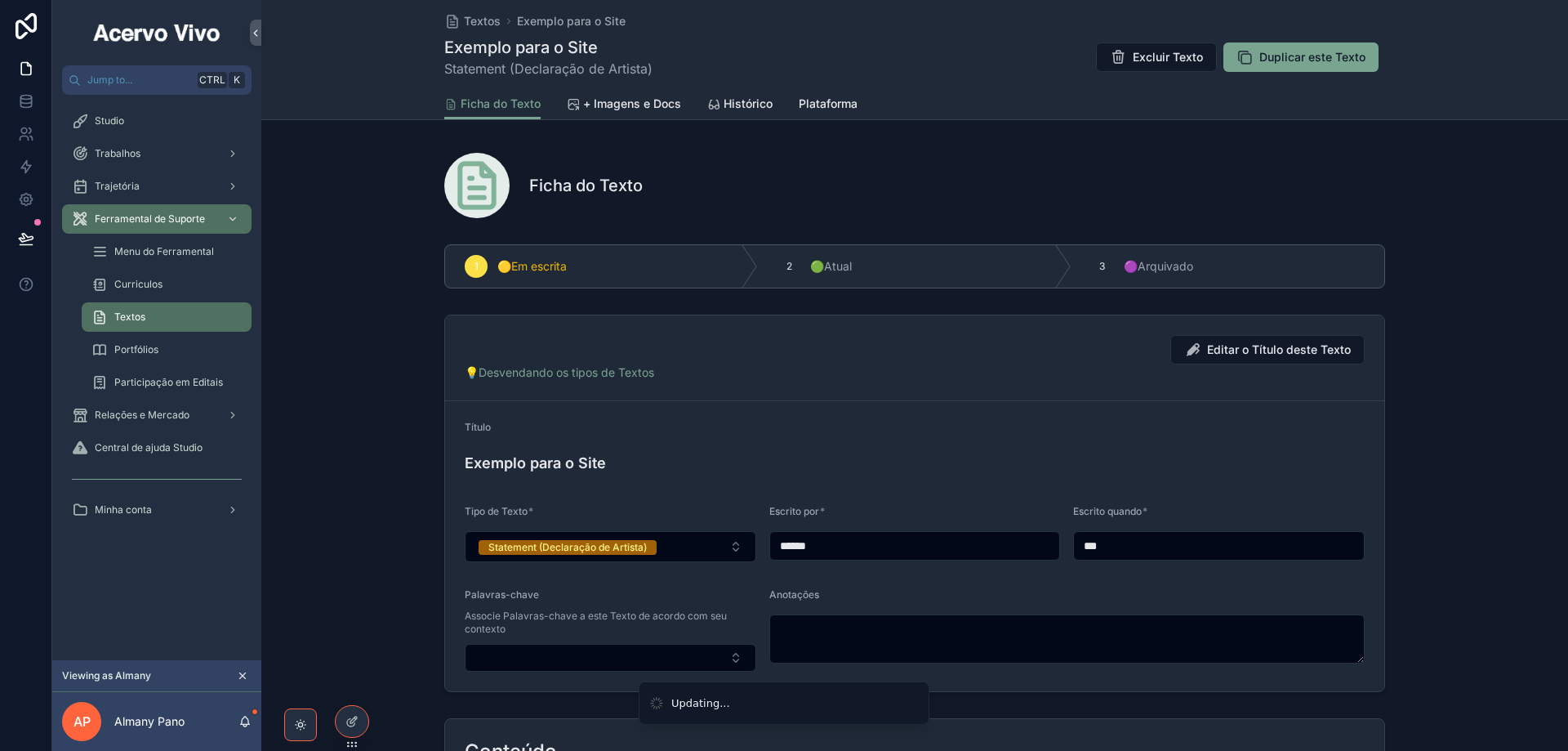
type input "**********"
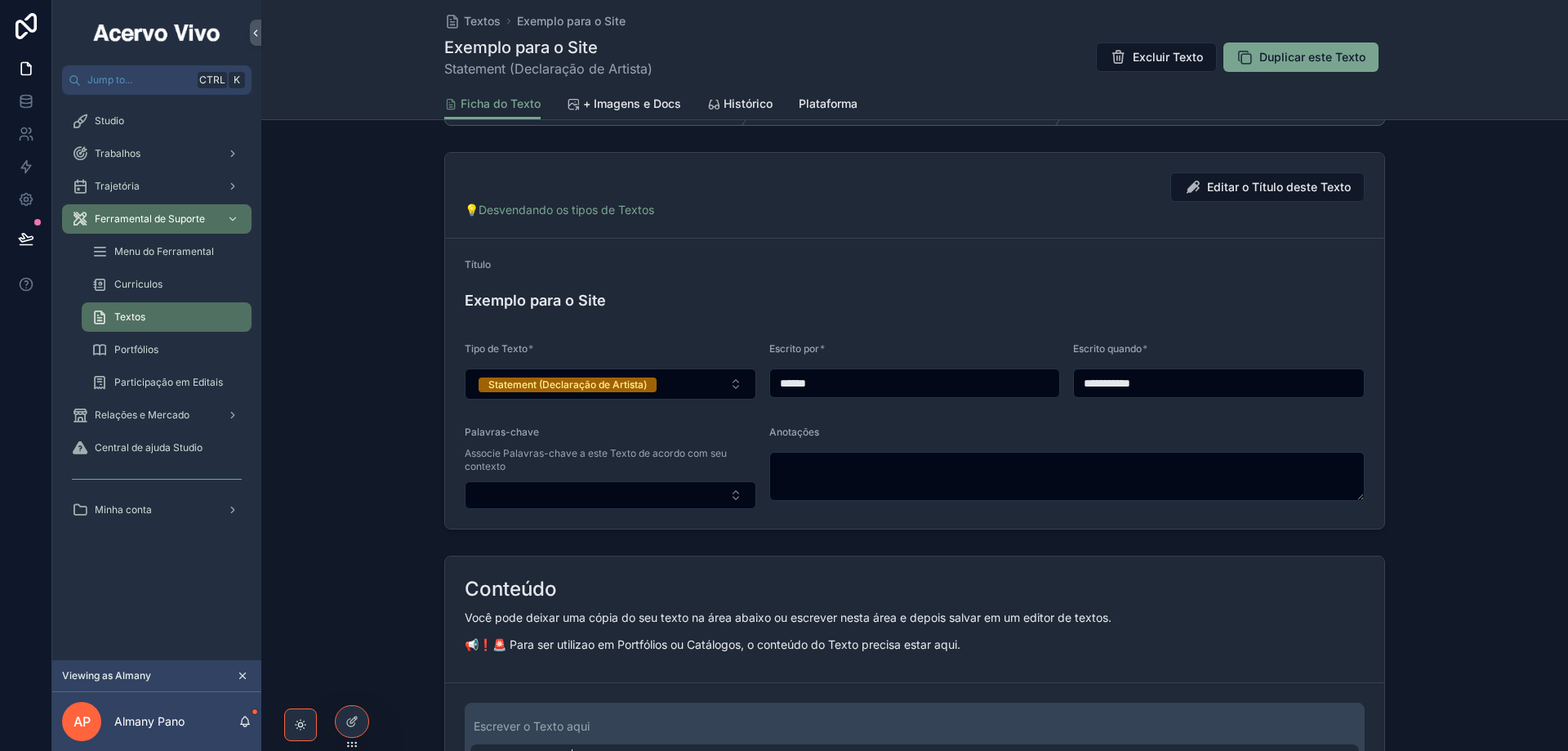
scroll to position [327, 0]
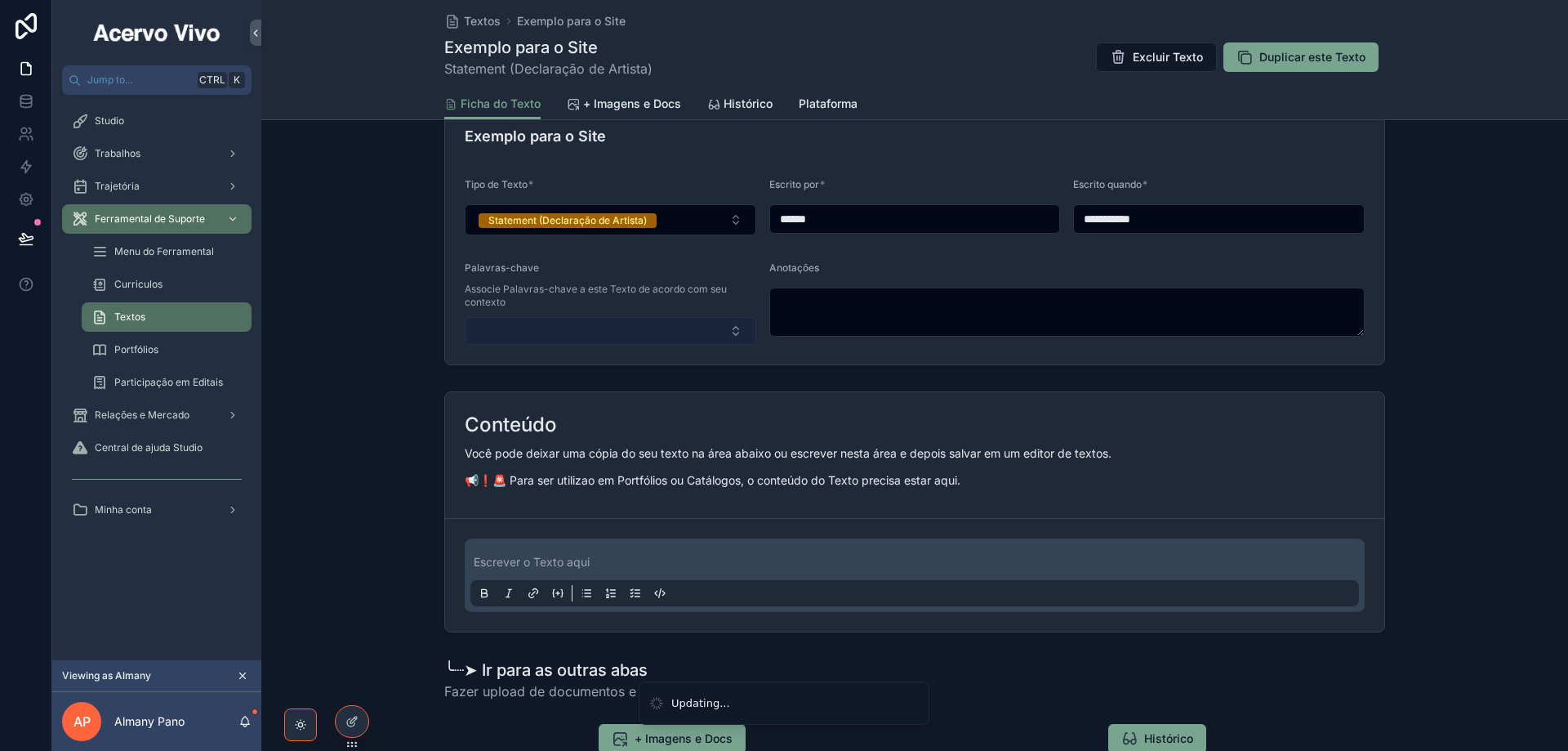
click at [644, 322] on button "Select Button" at bounding box center [610, 330] width 292 height 27
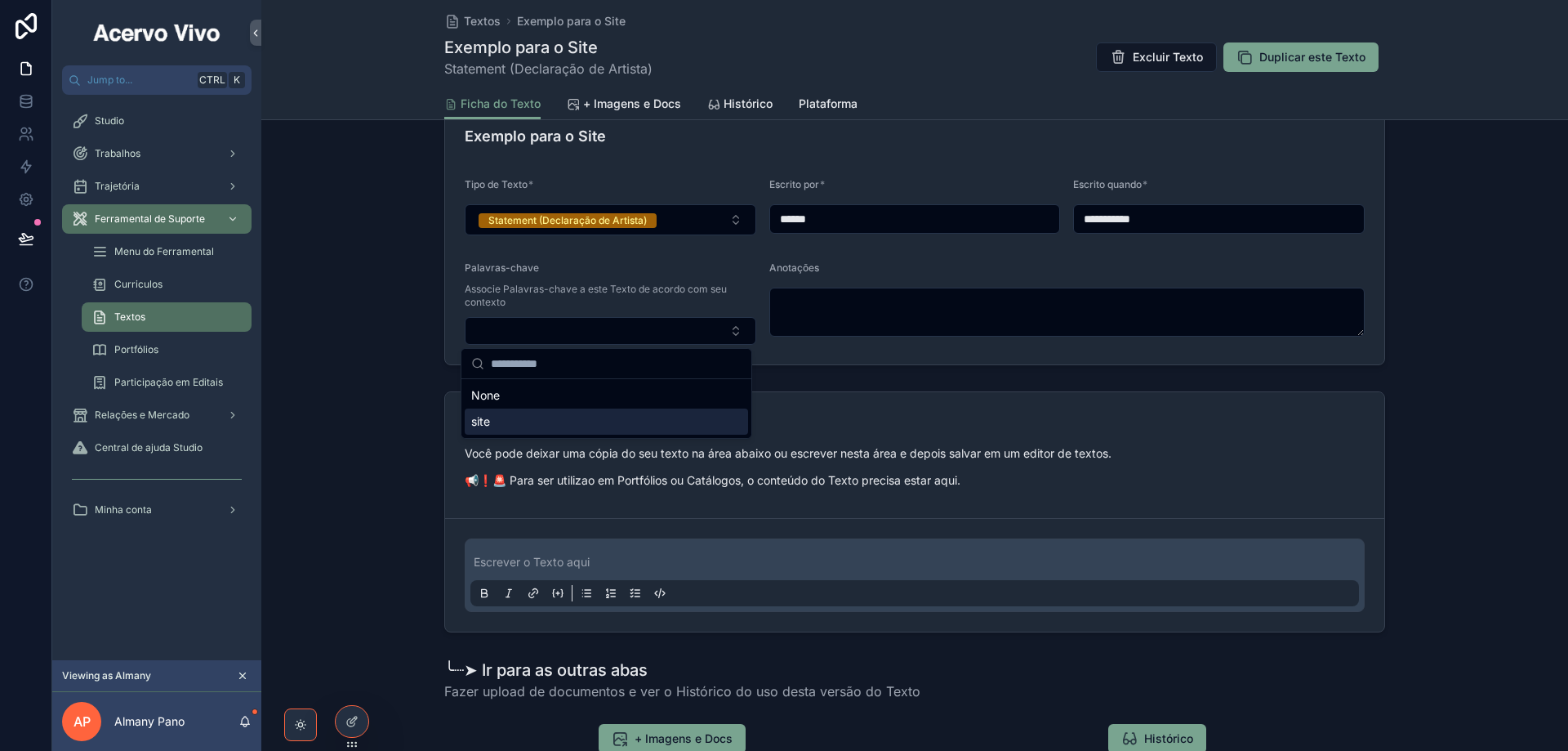
click at [593, 426] on div "site" at bounding box center [607, 421] width 284 height 27
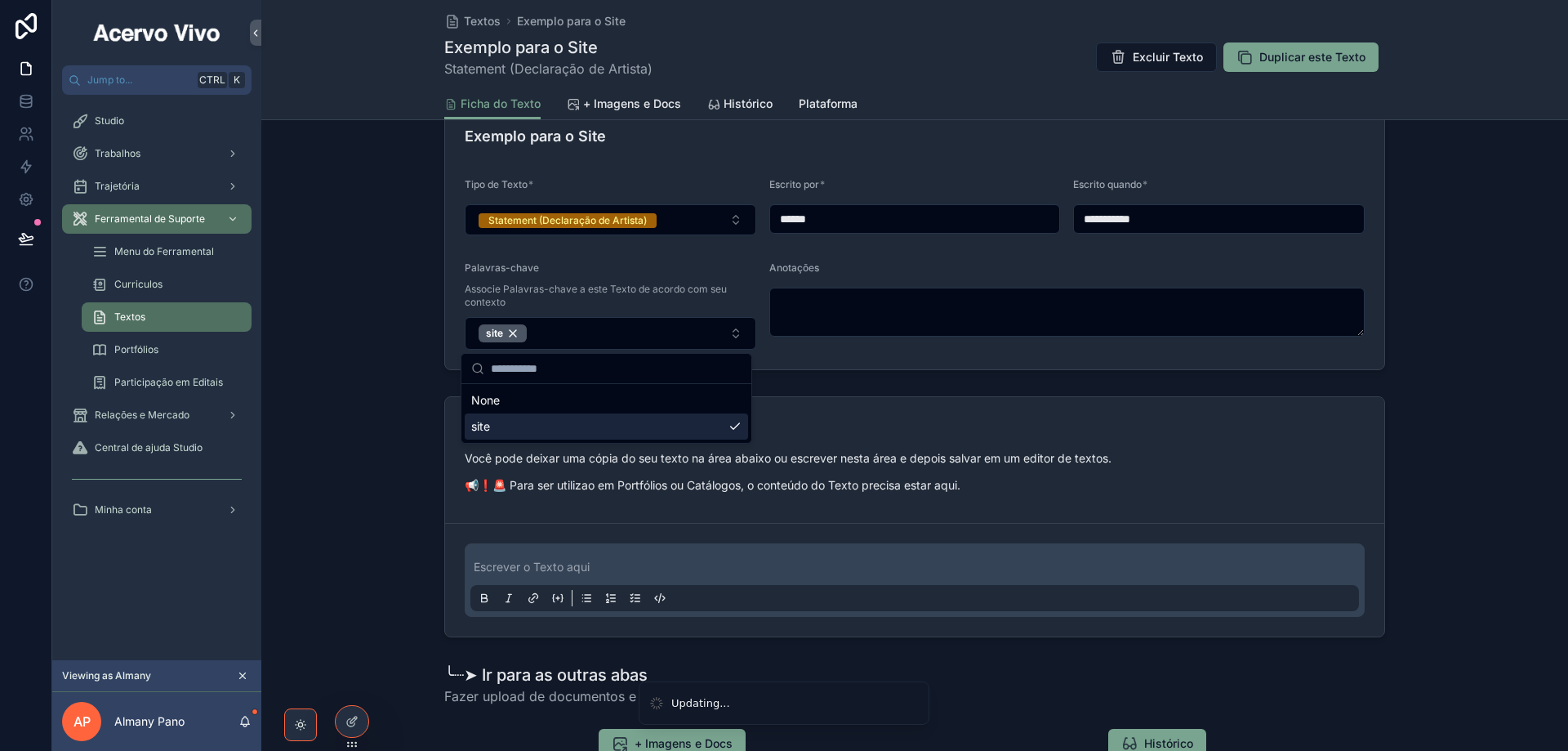
click at [681, 560] on p "scrollable content" at bounding box center [918, 567] width 889 height 16
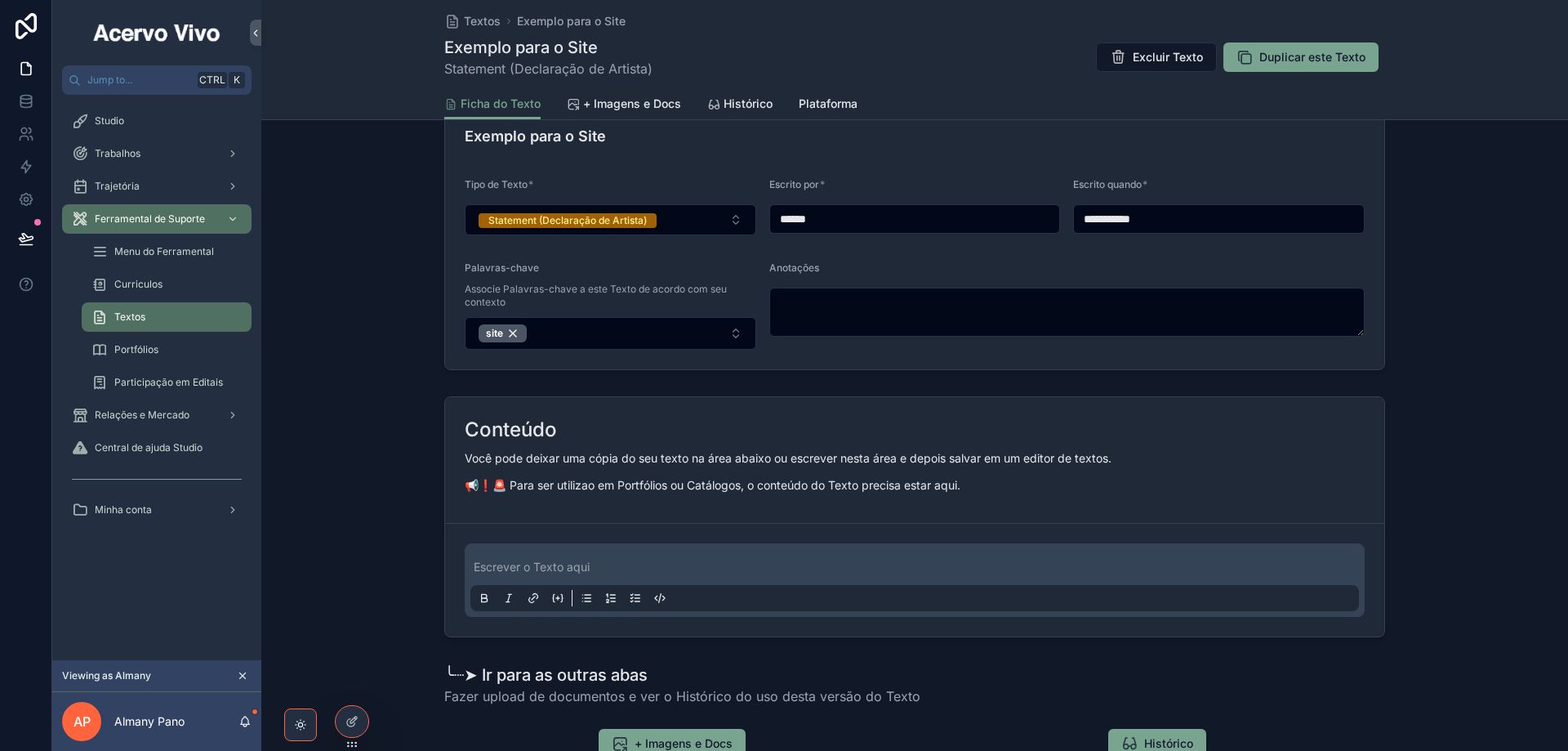
click at [714, 560] on p "scrollable content" at bounding box center [918, 567] width 889 height 16
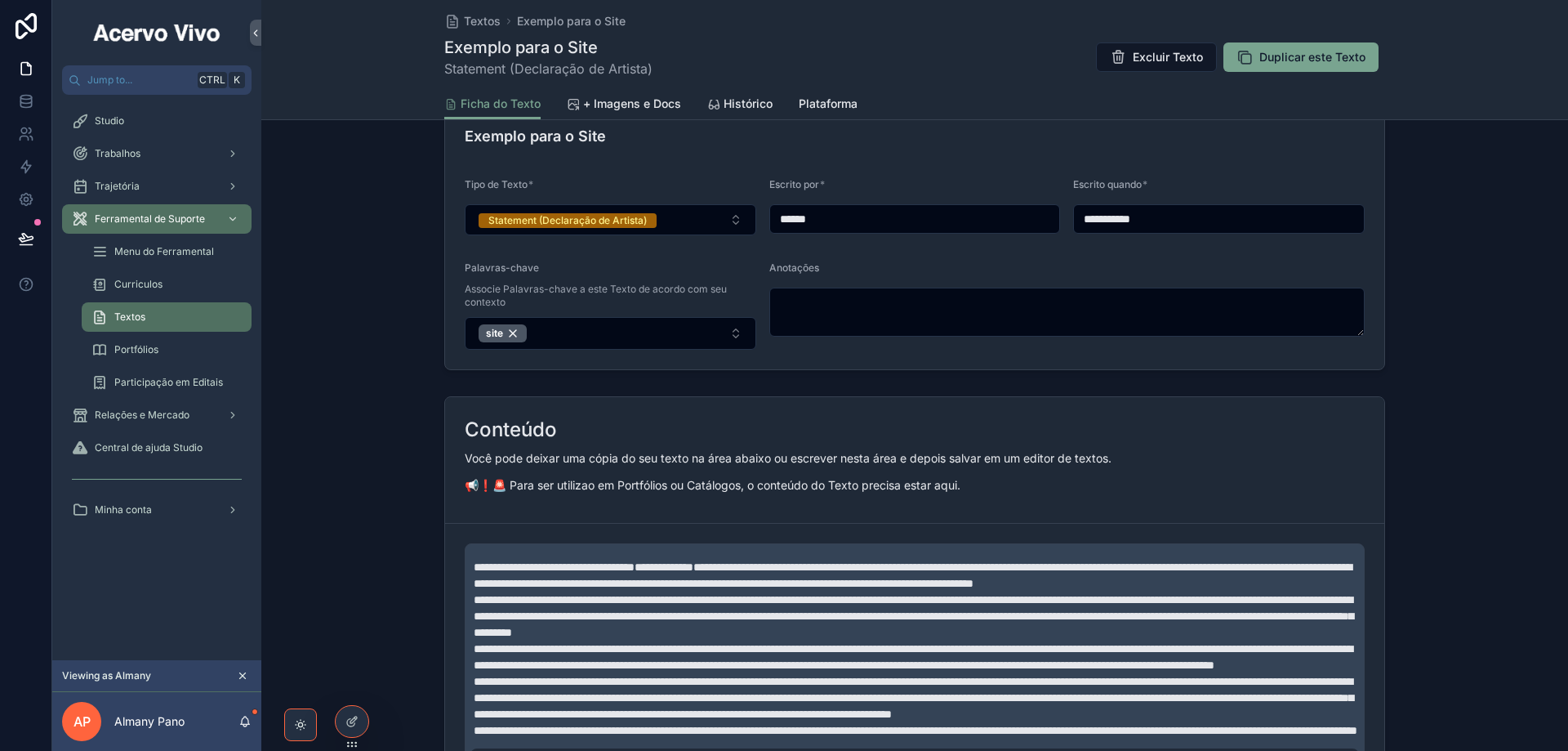
scroll to position [378, 0]
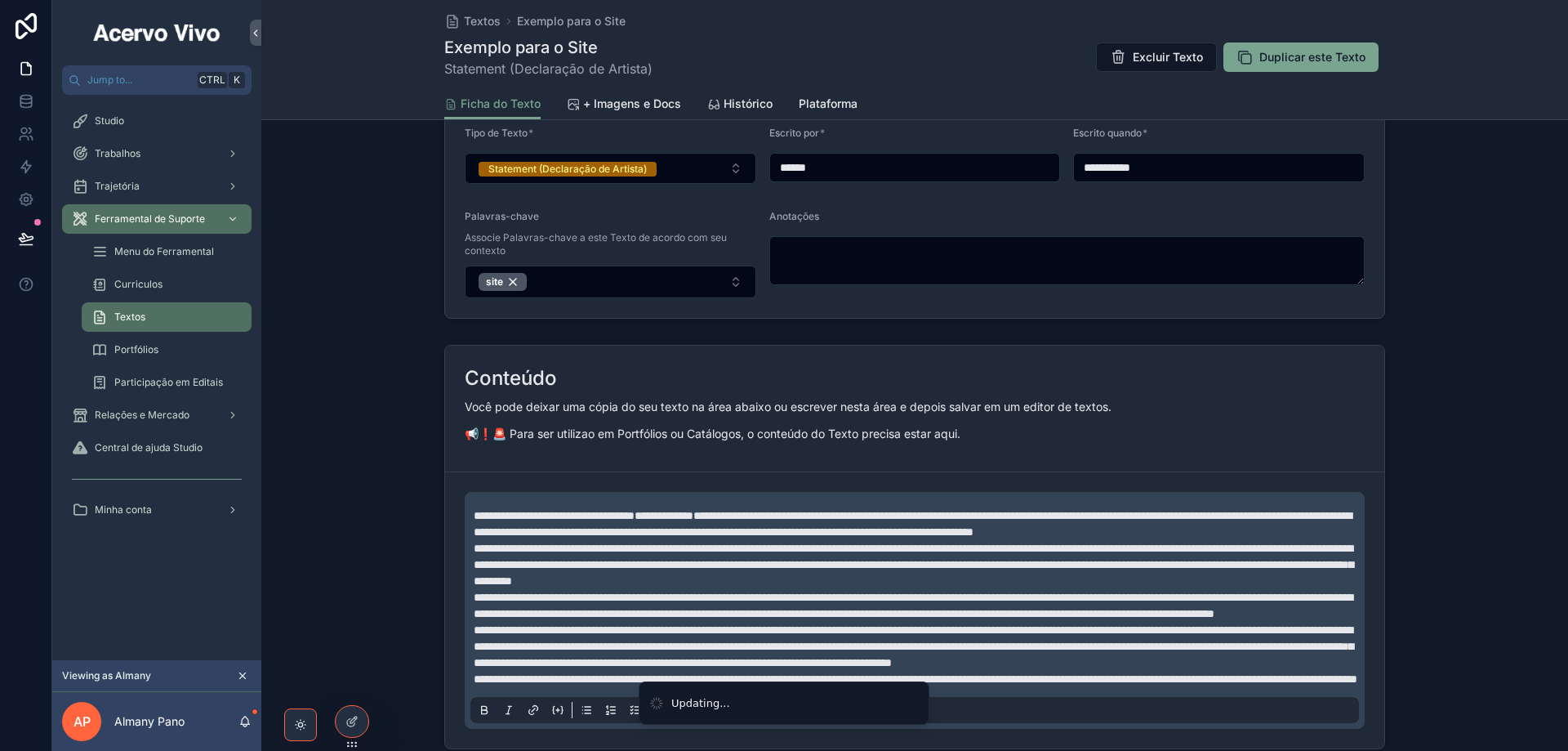
click at [852, 166] on input "******" at bounding box center [915, 167] width 290 height 23
type input "**********"
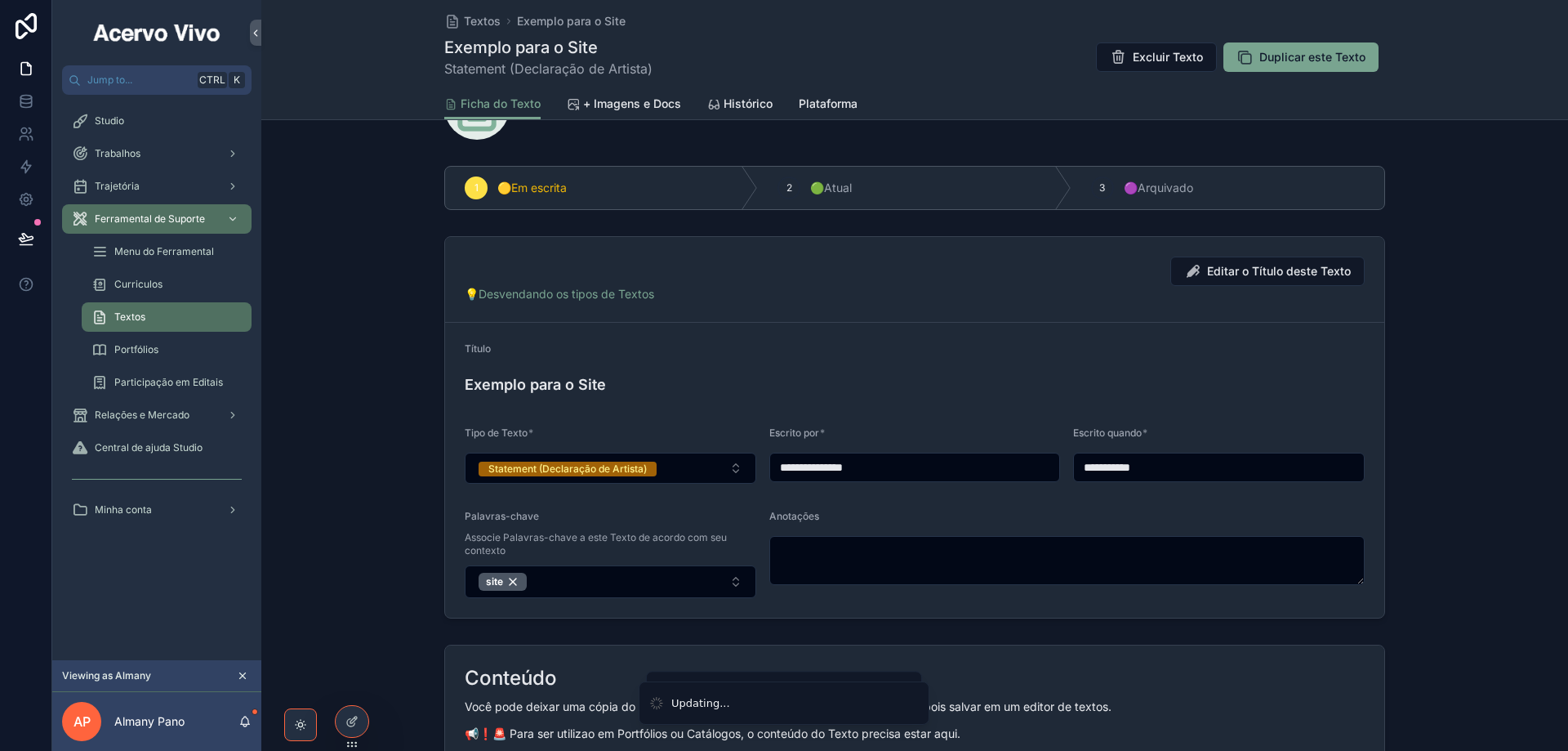
scroll to position [0, 0]
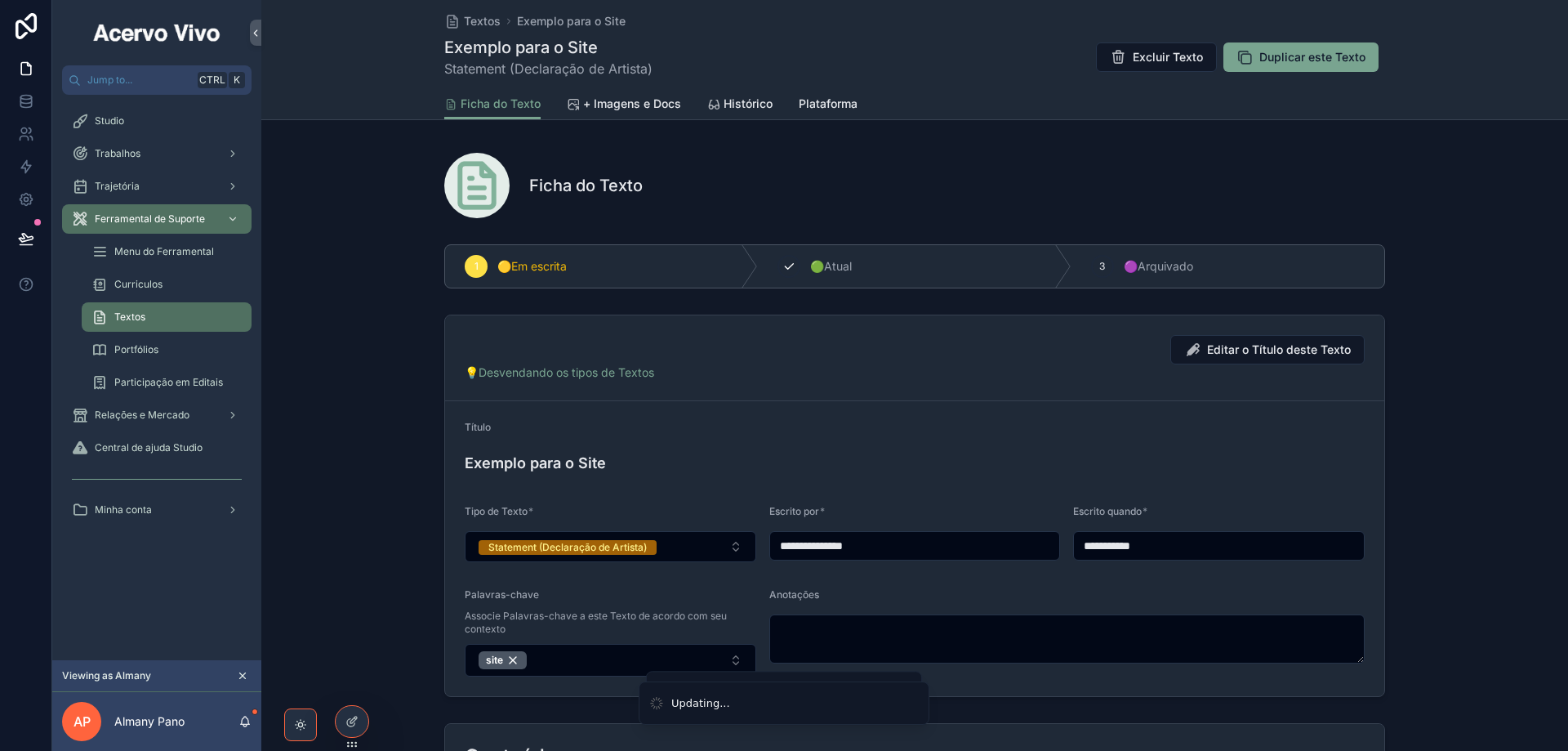
click at [843, 264] on span "🟢Atual" at bounding box center [832, 266] width 42 height 16
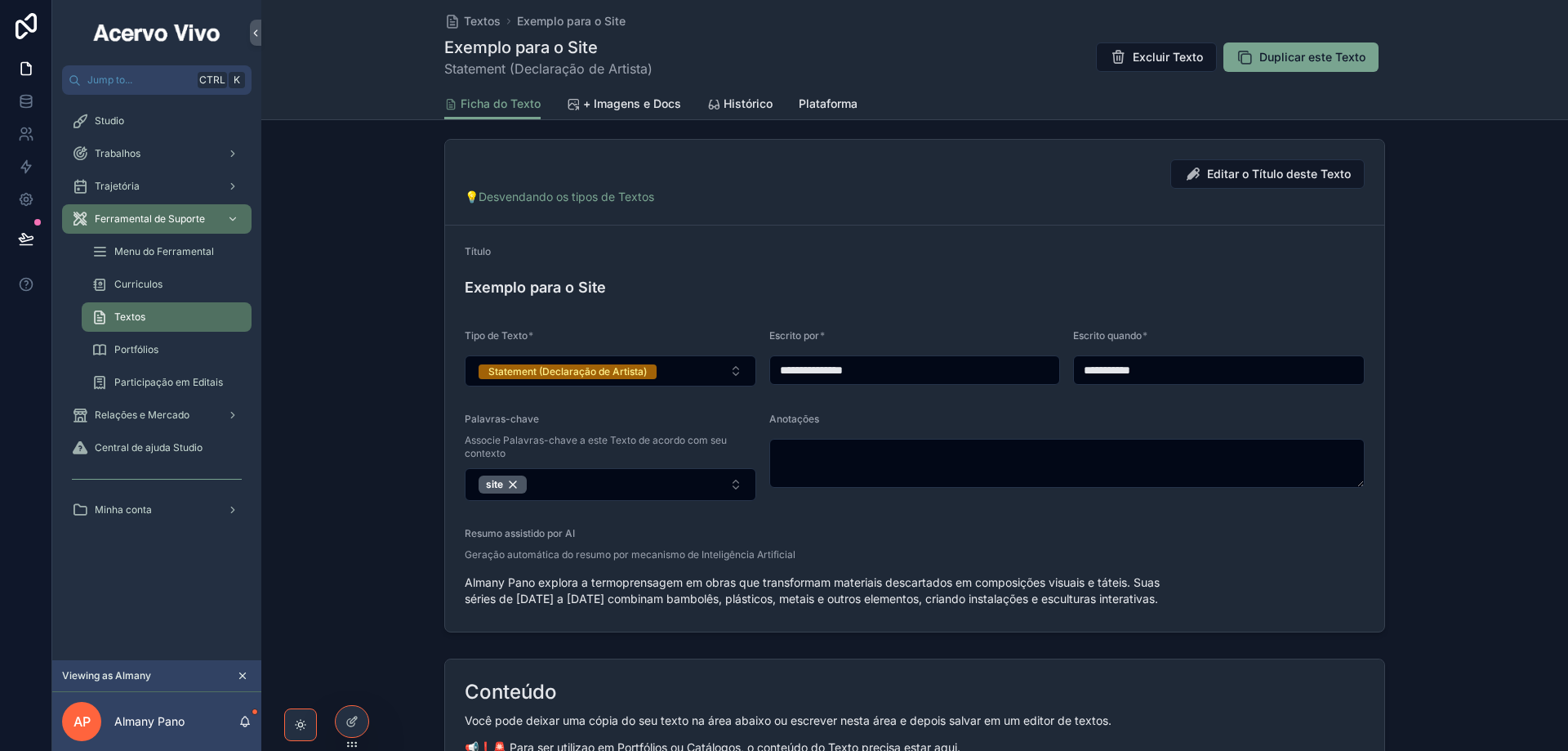
scroll to position [327, 0]
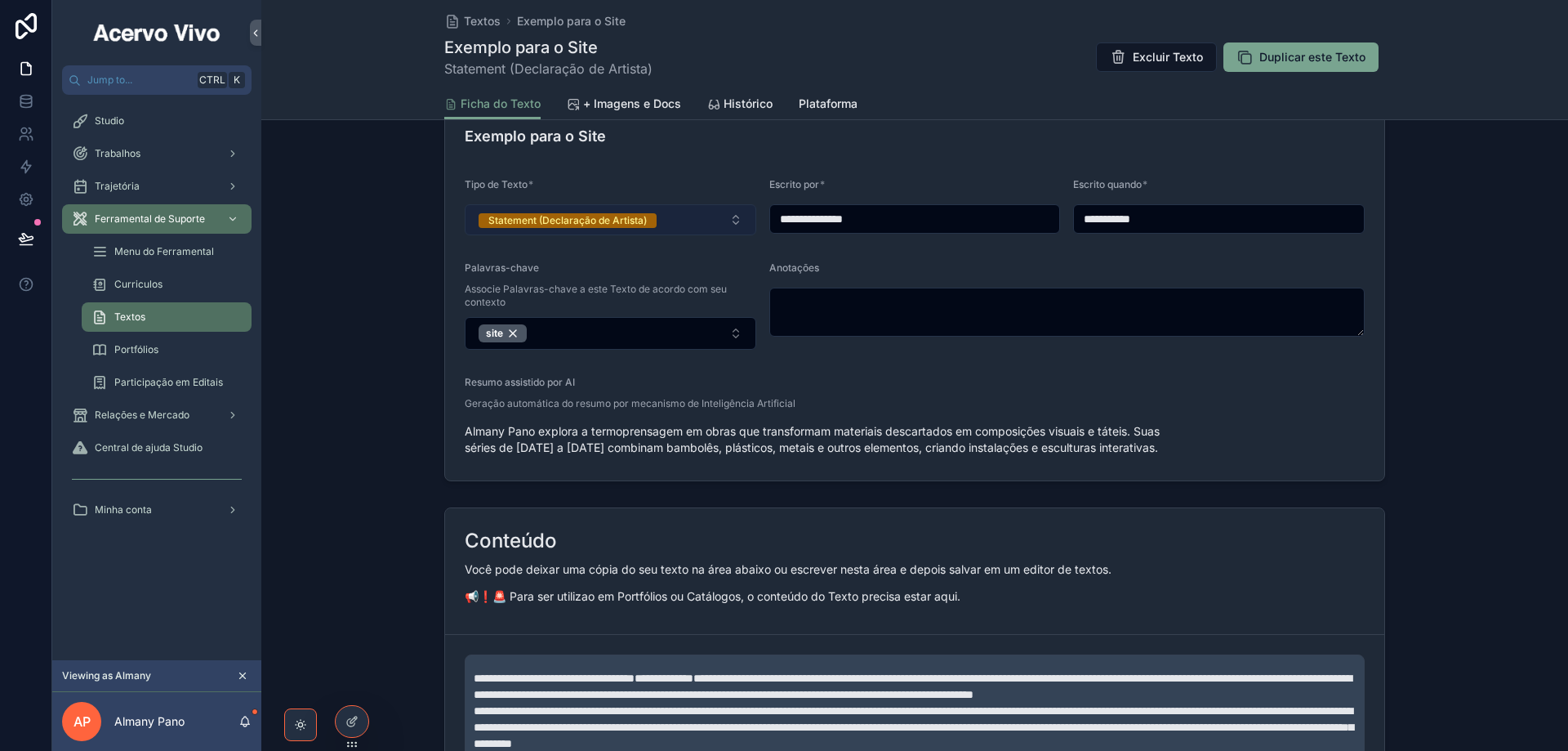
click at [695, 223] on button "Statement (Declaração de Artista)" at bounding box center [610, 220] width 292 height 31
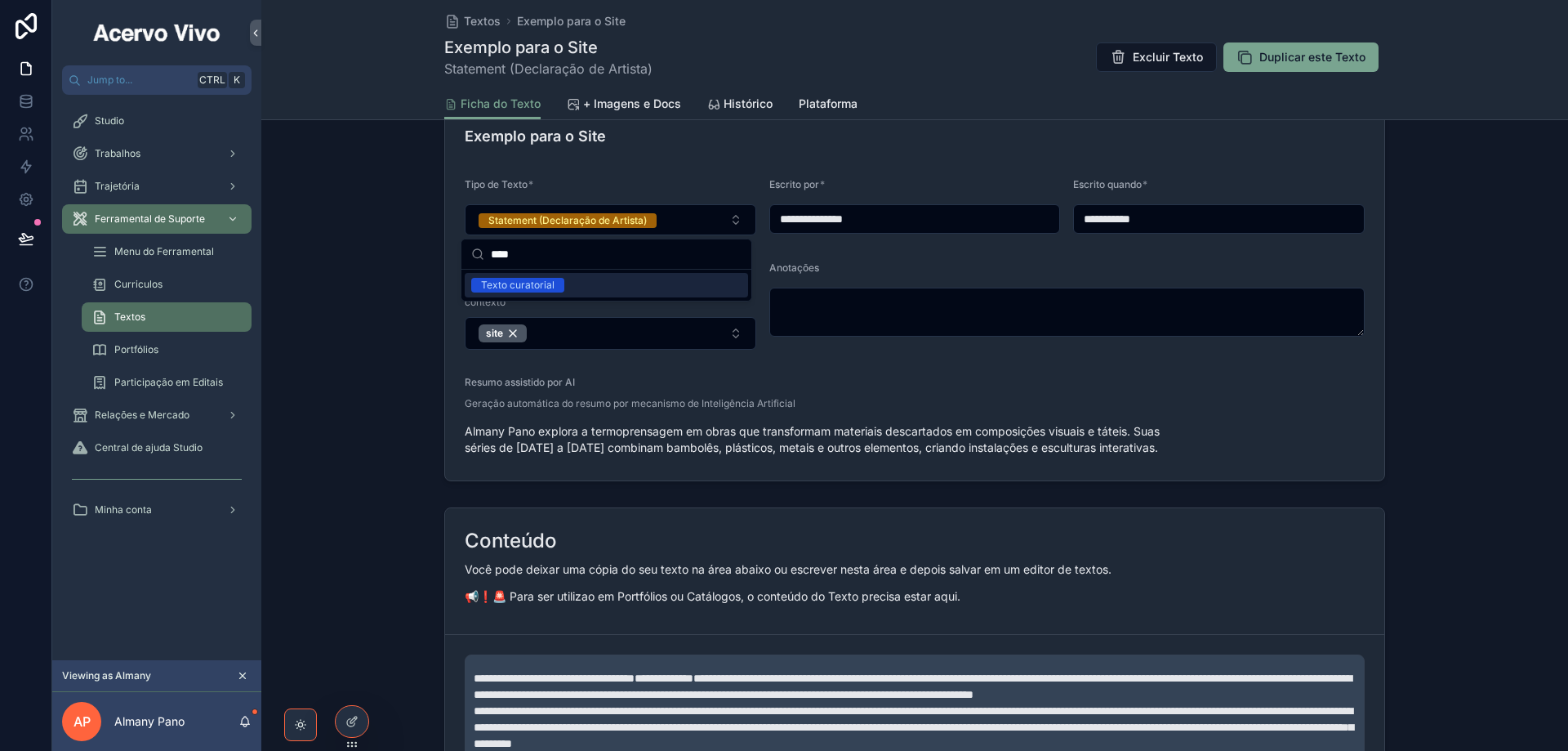
type input "****"
click at [538, 285] on div "Texto curatorial" at bounding box center [518, 285] width 73 height 15
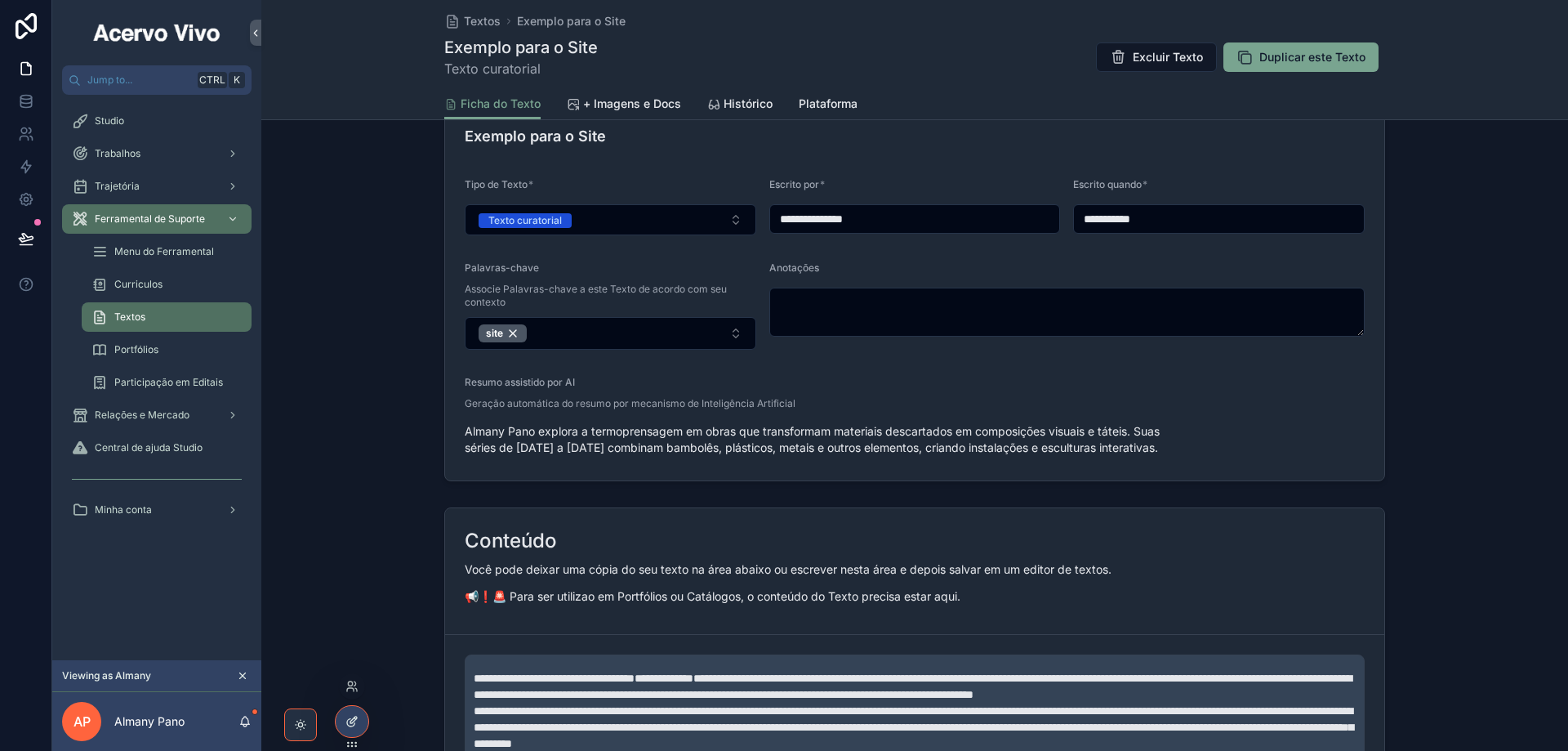
click at [356, 720] on icon at bounding box center [352, 721] width 13 height 13
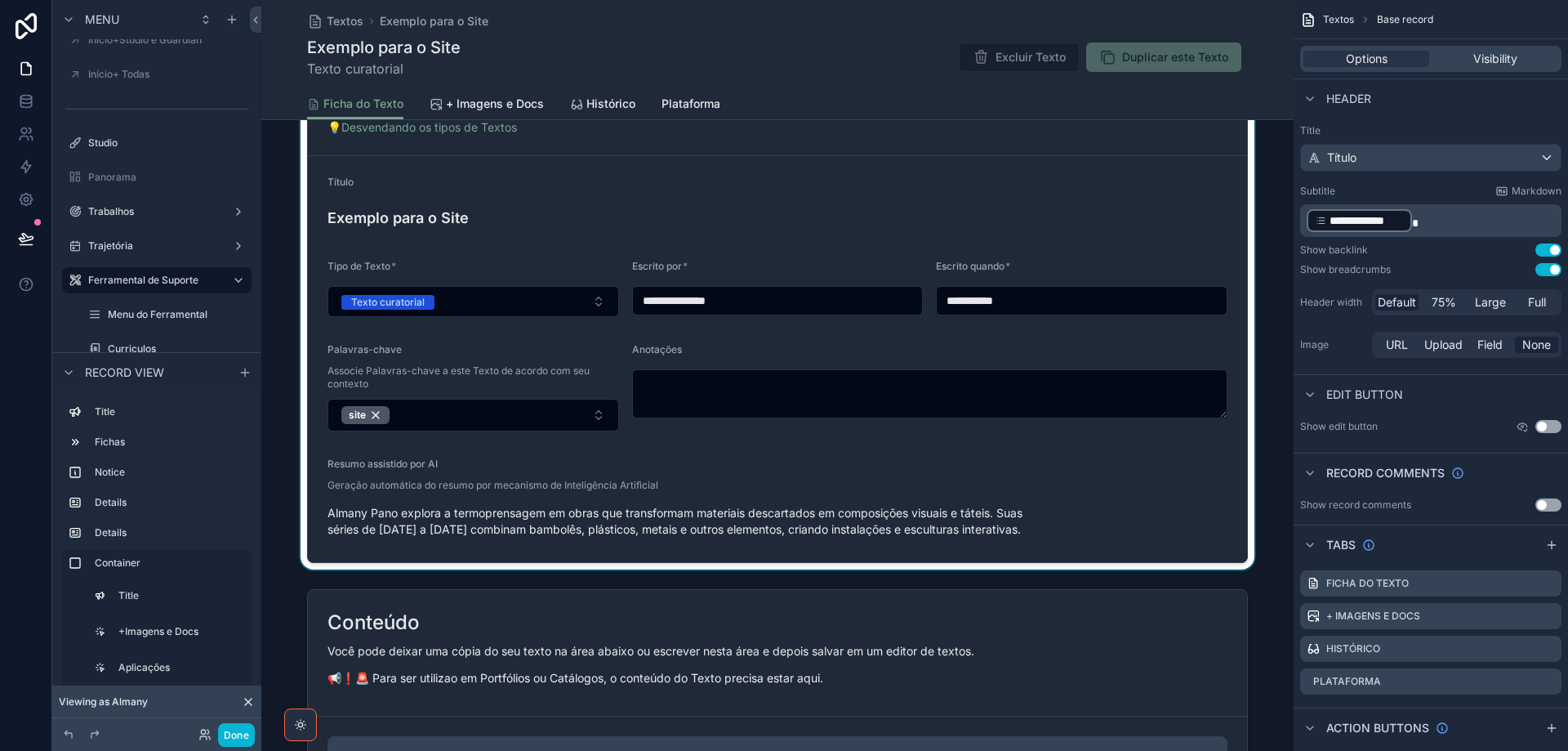
scroll to position [245, 0]
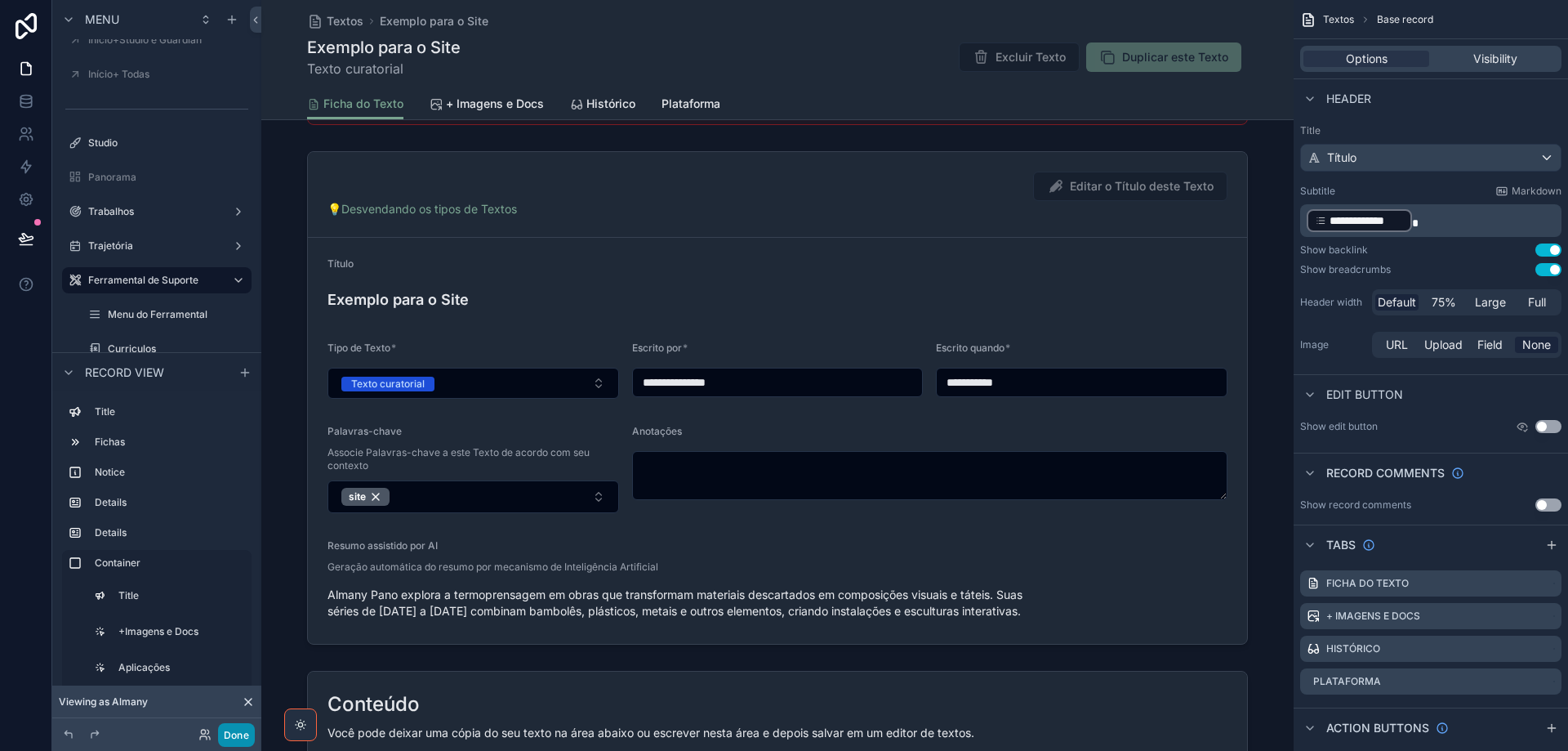
click at [242, 733] on button "Done" at bounding box center [236, 735] width 37 height 24
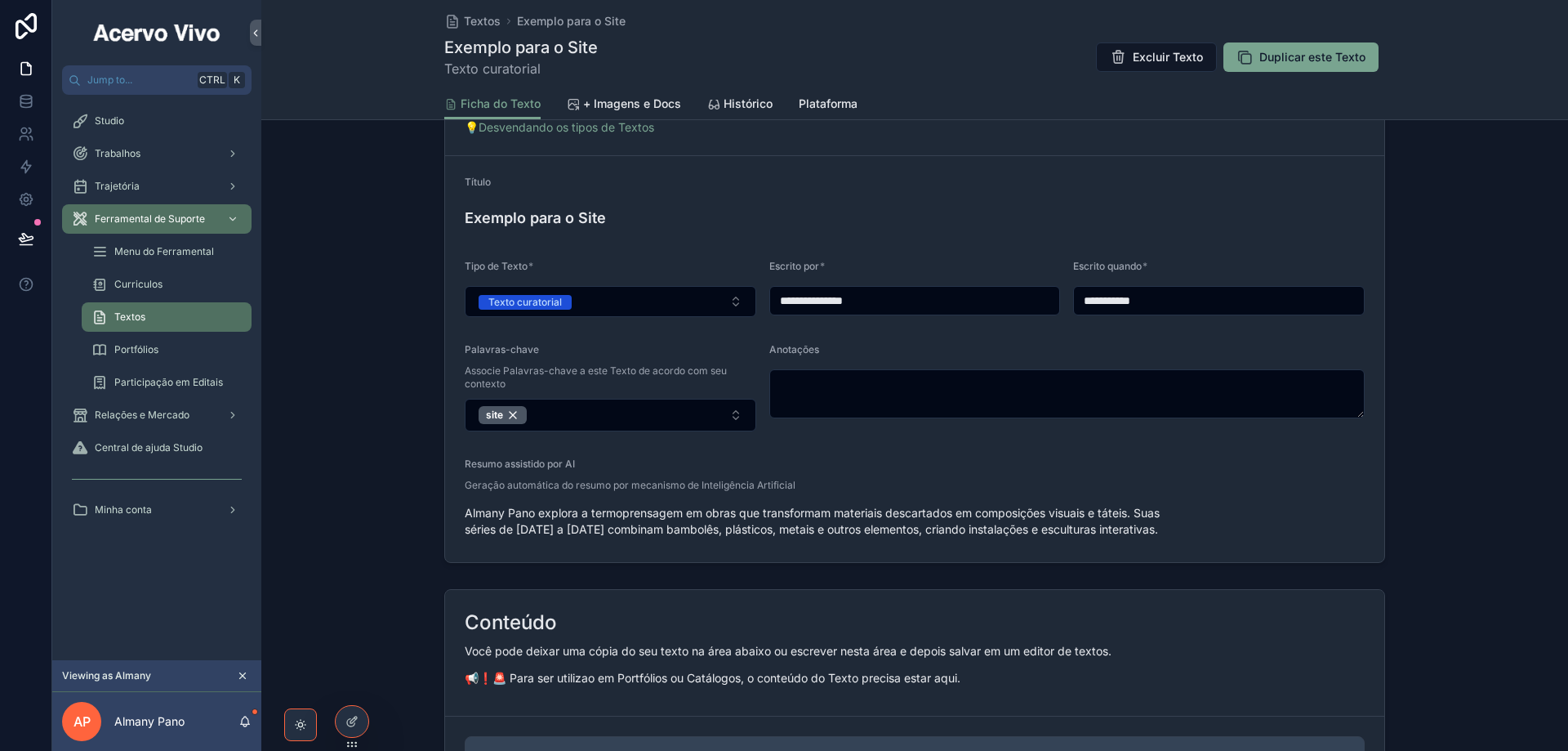
scroll to position [164, 0]
